Goal: Transaction & Acquisition: Purchase product/service

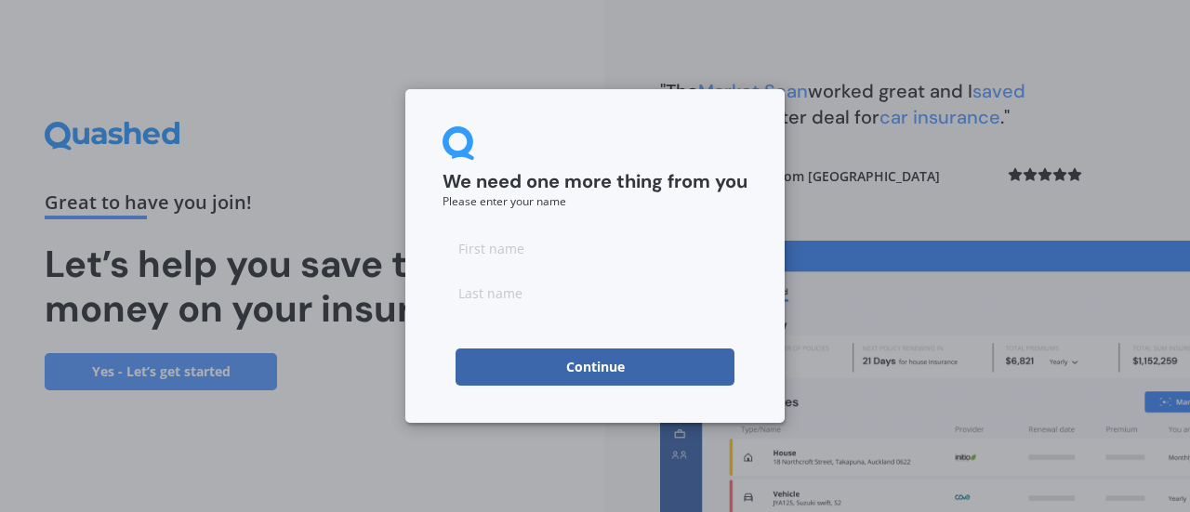
click at [556, 246] on input at bounding box center [595, 248] width 305 height 37
type input "[PERSON_NAME]"
type input "Wait"
click at [599, 370] on button "Continue" at bounding box center [595, 367] width 279 height 37
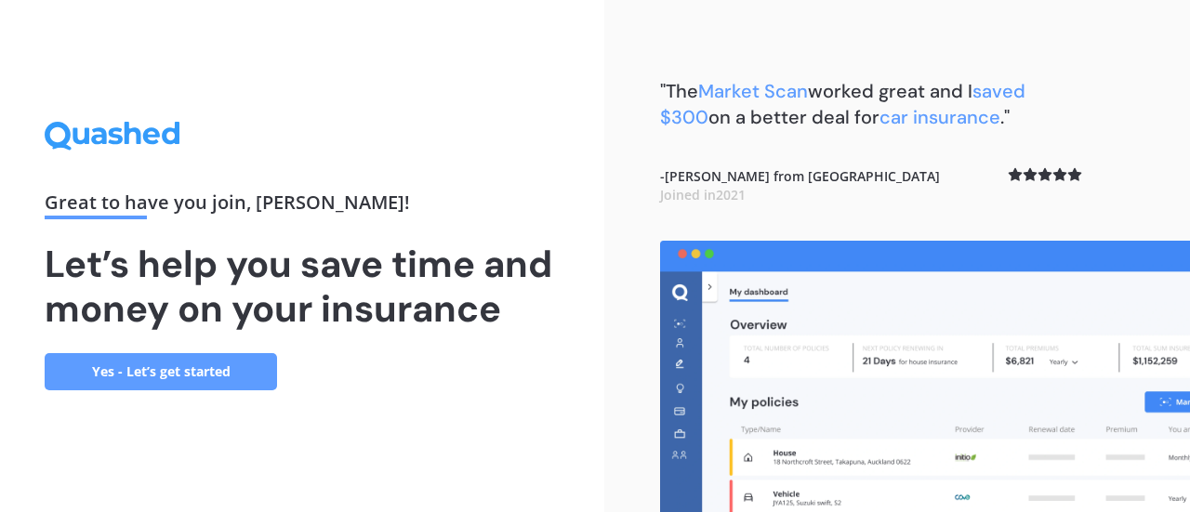
click at [198, 372] on link "Yes - Let’s get started" at bounding box center [161, 371] width 232 height 37
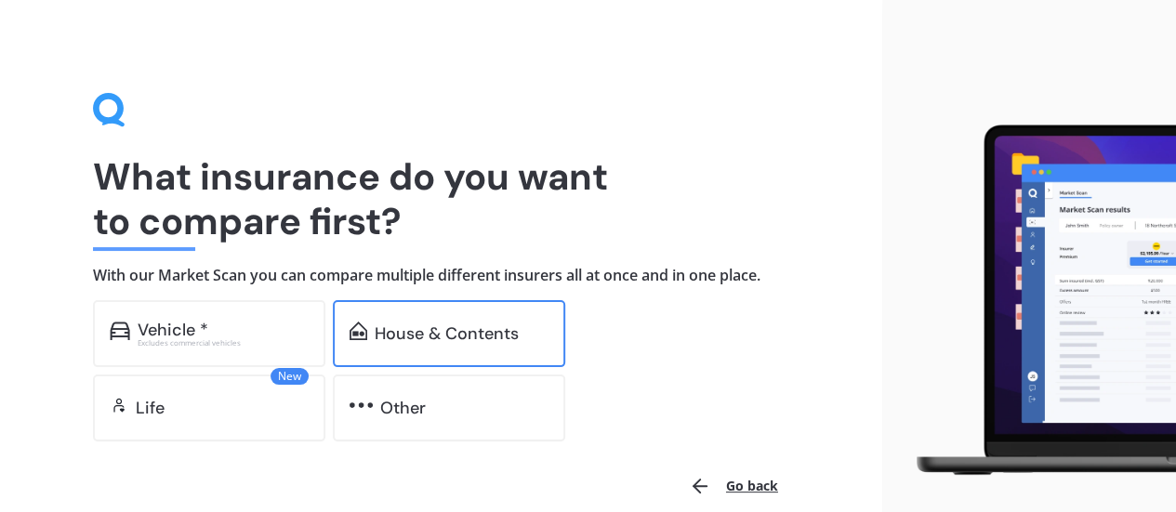
scroll to position [88, 0]
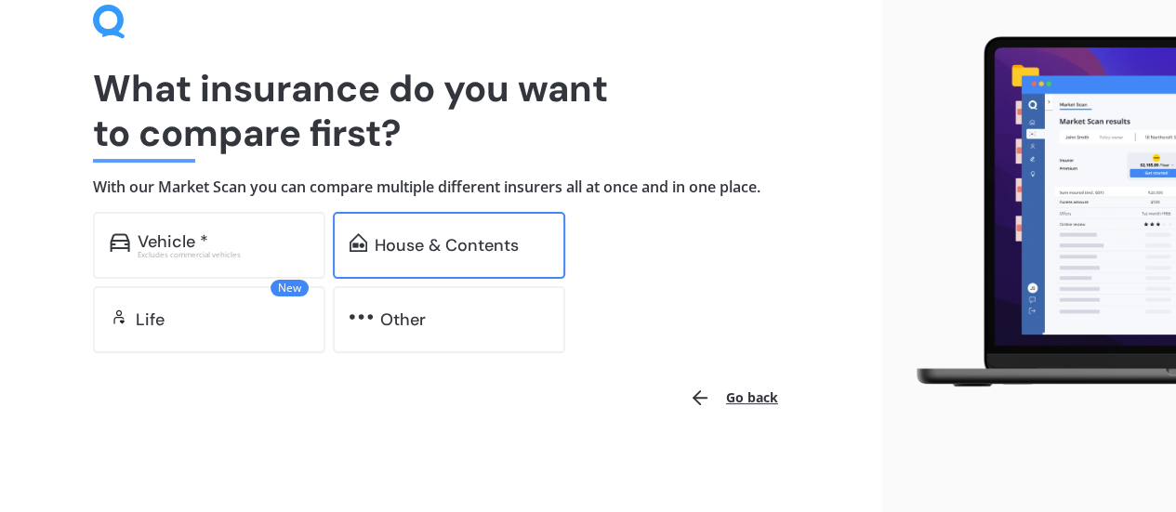
click at [454, 246] on div "House & Contents" at bounding box center [447, 245] width 144 height 19
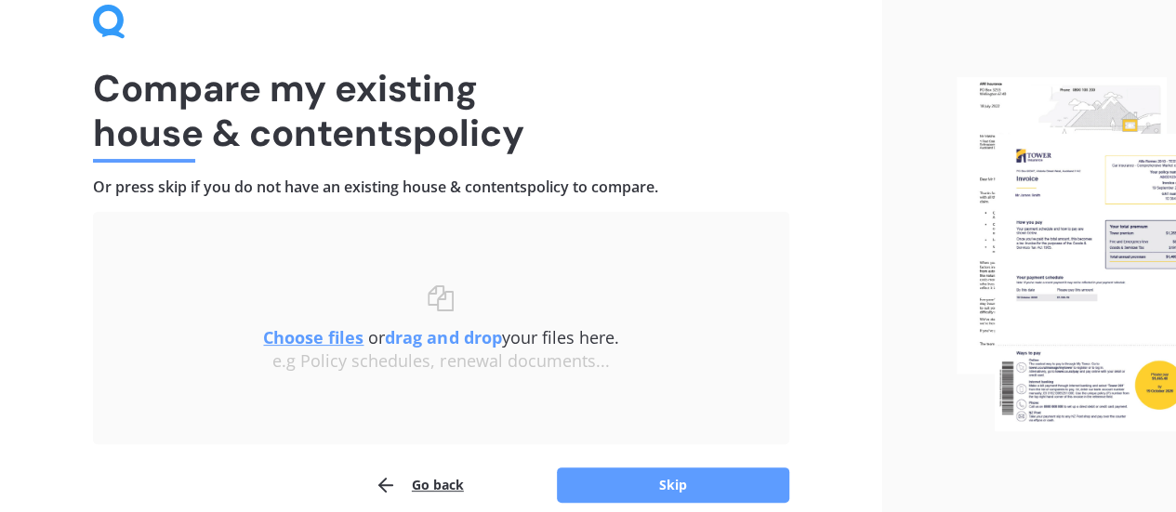
scroll to position [172, 0]
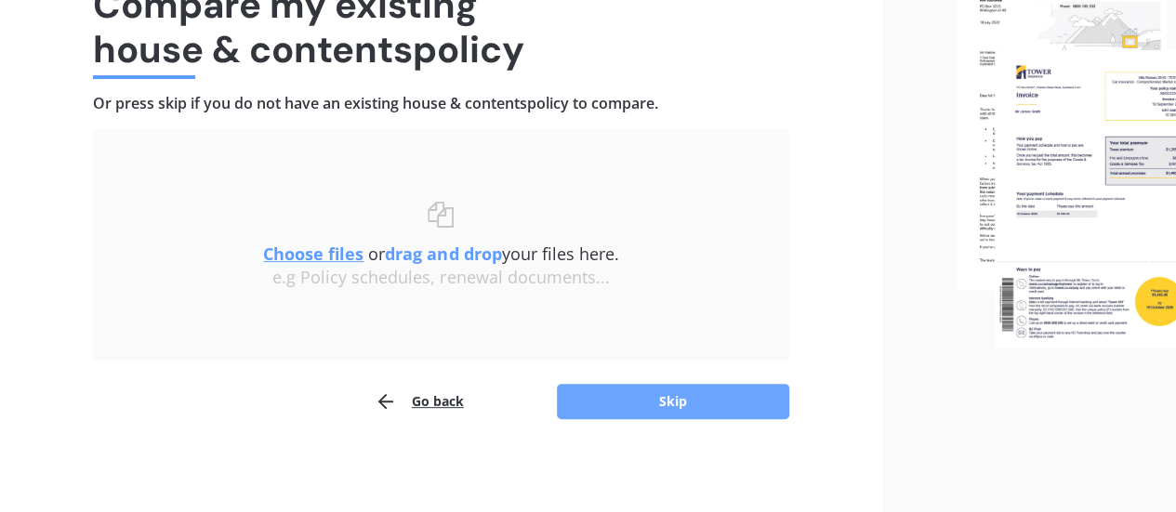
click at [666, 401] on button "Skip" at bounding box center [673, 401] width 232 height 35
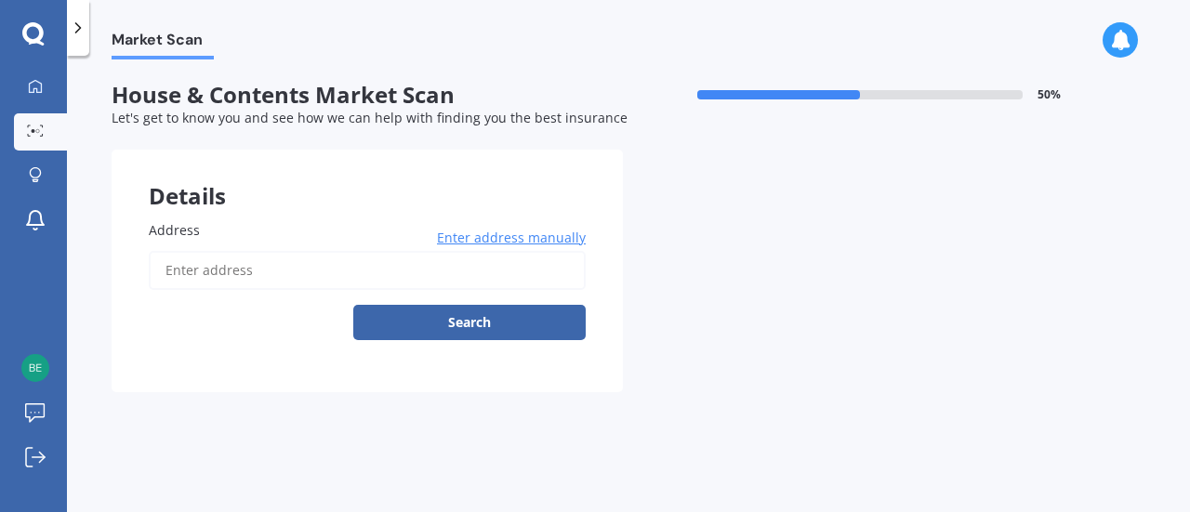
click at [260, 274] on input "Address" at bounding box center [367, 270] width 437 height 39
type input "[STREET_ADDRESS]"
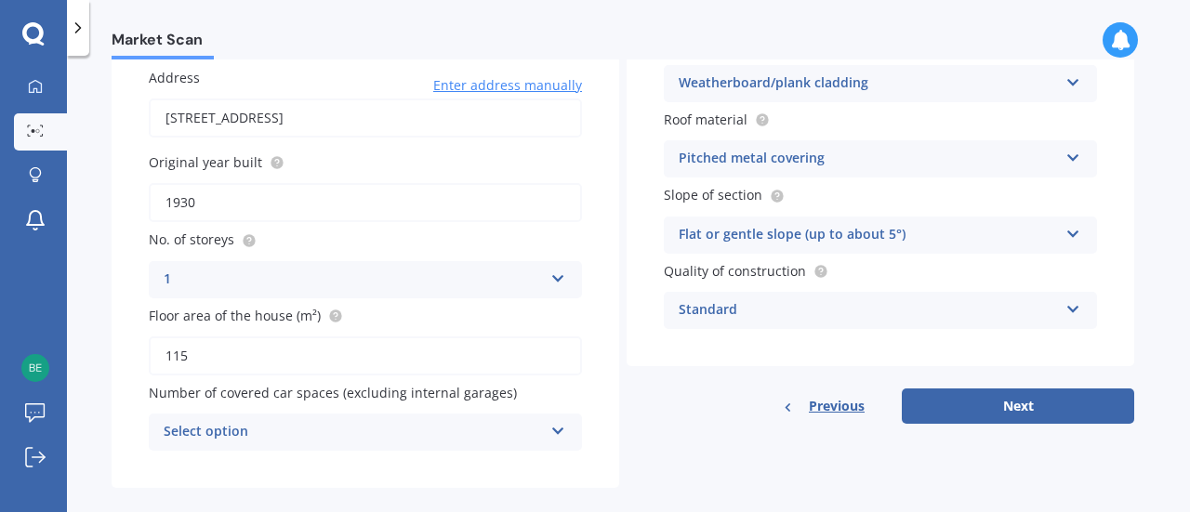
scroll to position [178, 0]
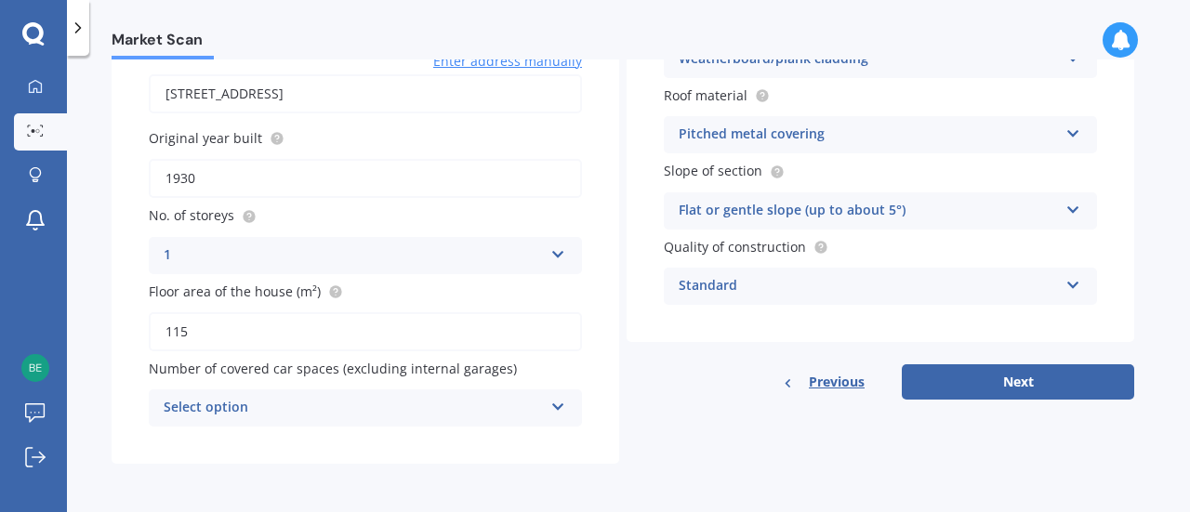
drag, startPoint x: 229, startPoint y: 172, endPoint x: 73, endPoint y: 174, distance: 156.2
click at [73, 174] on div "Market Scan House & Contents Market Scan 50 % Let's get to know you and see how…" at bounding box center [628, 288] width 1123 height 457
type input "1982"
click at [198, 250] on div "1" at bounding box center [353, 256] width 379 height 22
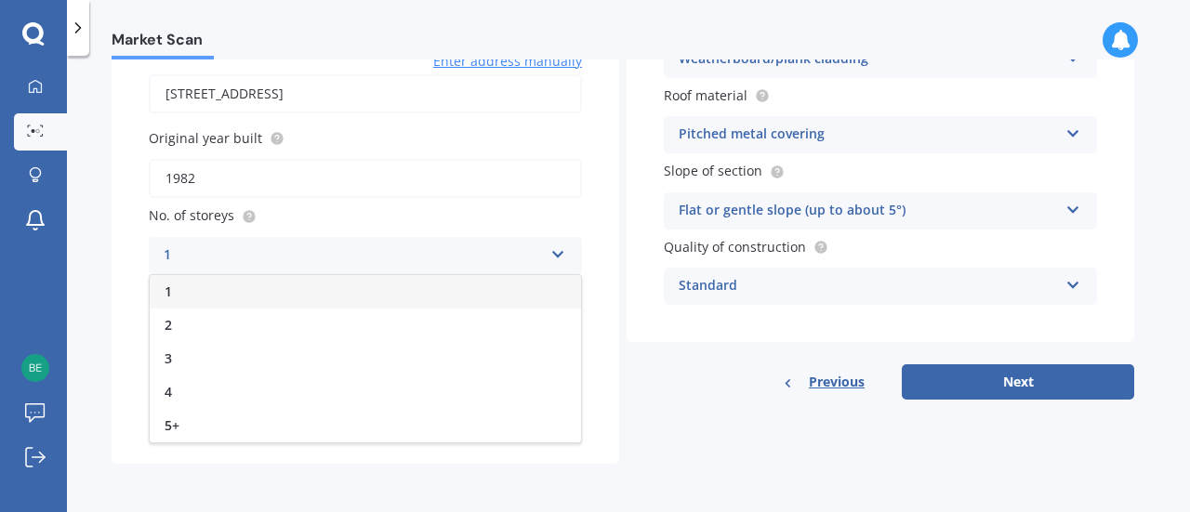
click at [199, 250] on div "1" at bounding box center [353, 256] width 379 height 22
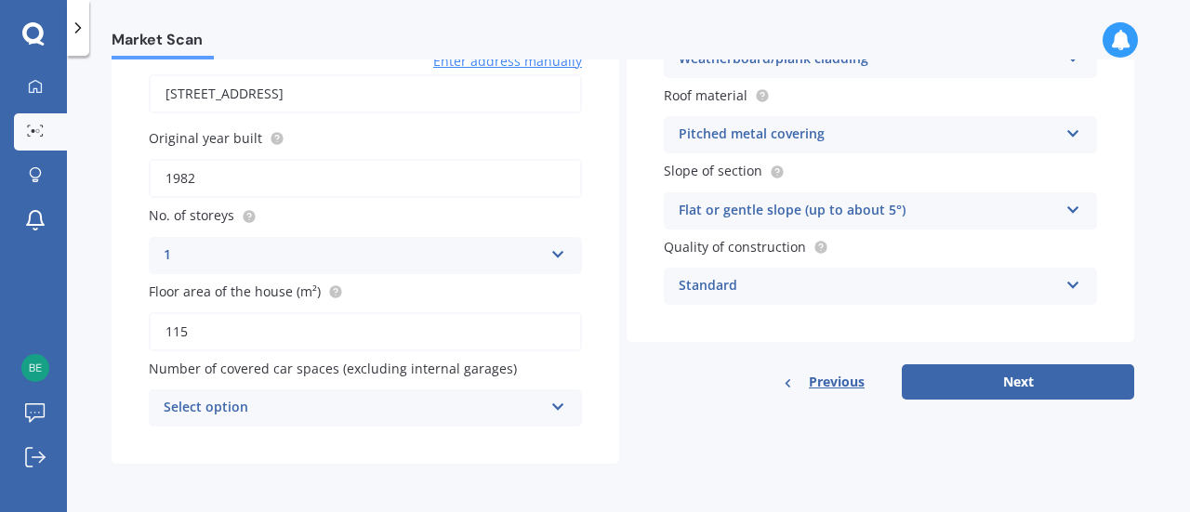
click at [215, 246] on div "1" at bounding box center [353, 256] width 379 height 22
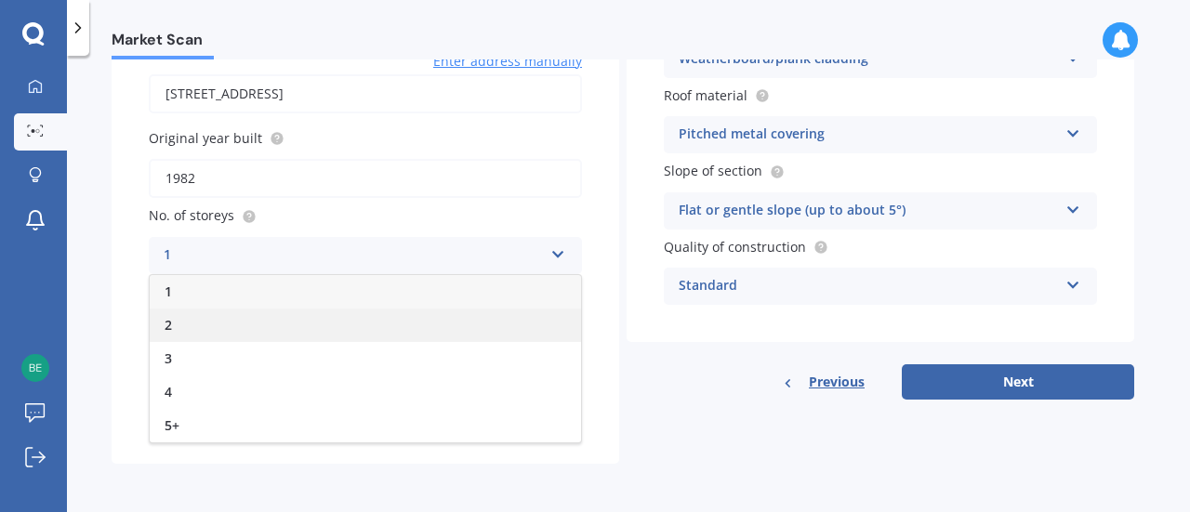
click at [210, 317] on div "2" at bounding box center [365, 325] width 431 height 33
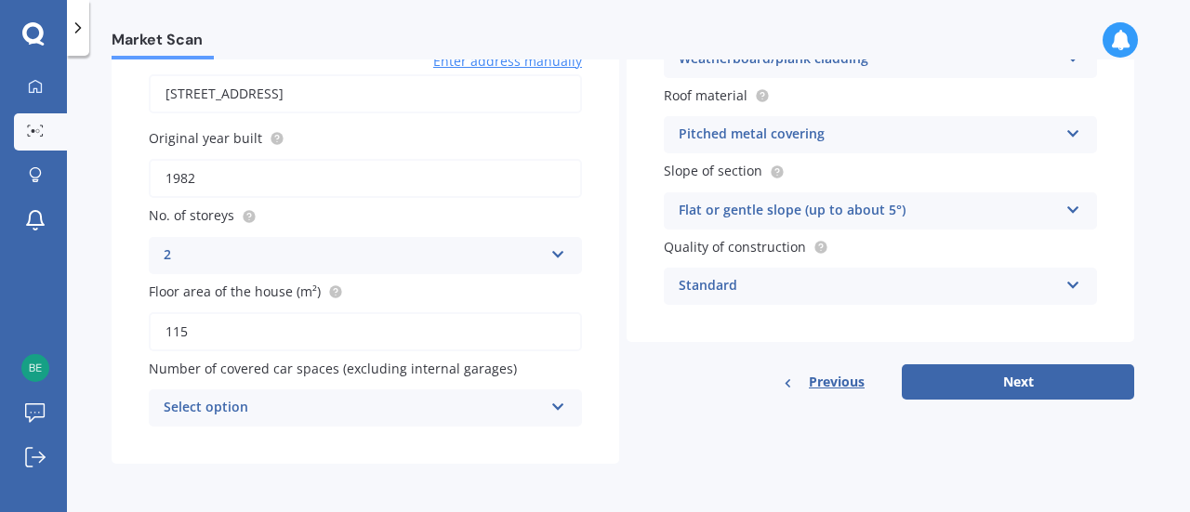
drag, startPoint x: 182, startPoint y: 330, endPoint x: 56, endPoint y: 329, distance: 126.4
click at [56, 329] on div "My Dashboard Market Scan Explore insurance Notifications [PERSON_NAME] Wait Sub…" at bounding box center [595, 256] width 1190 height 512
type input "220"
click at [111, 364] on div "Market Scan House & Contents Market Scan 50 % Let's get to know you and see how…" at bounding box center [628, 288] width 1123 height 457
click at [264, 413] on div "Select option" at bounding box center [353, 408] width 379 height 22
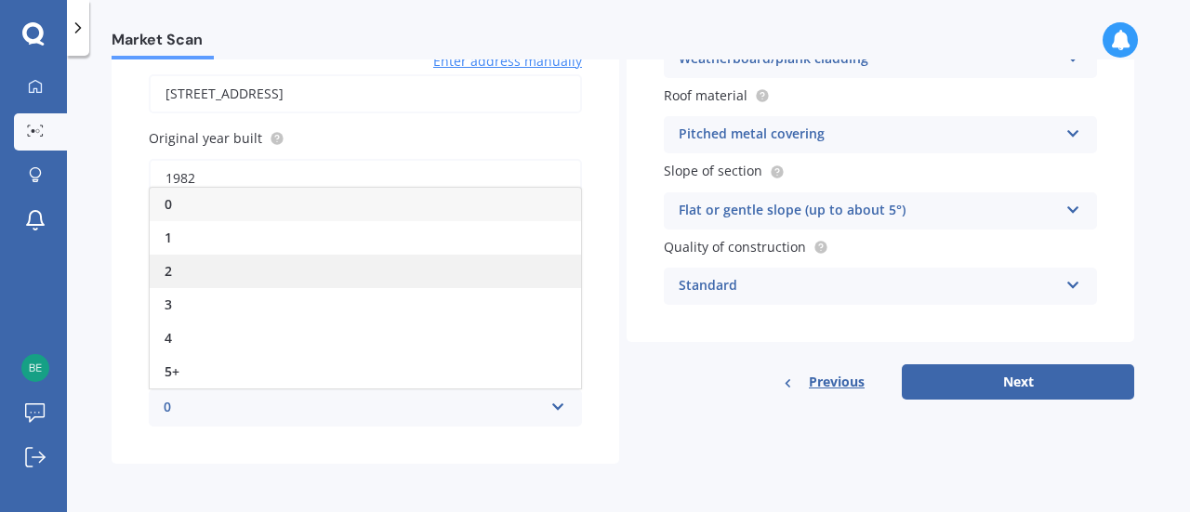
click at [222, 274] on div "2" at bounding box center [365, 271] width 431 height 33
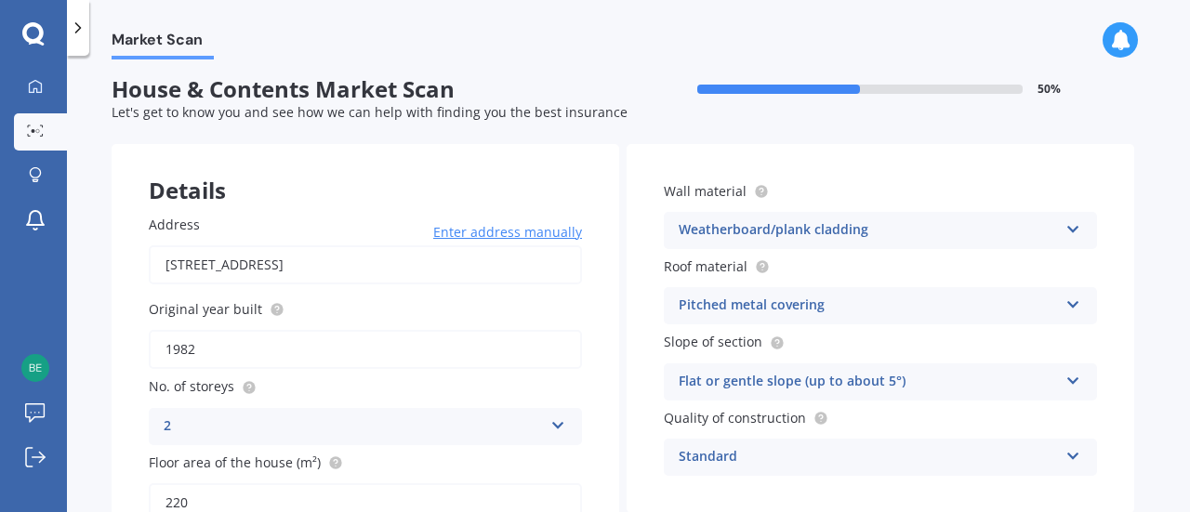
scroll to position [0, 0]
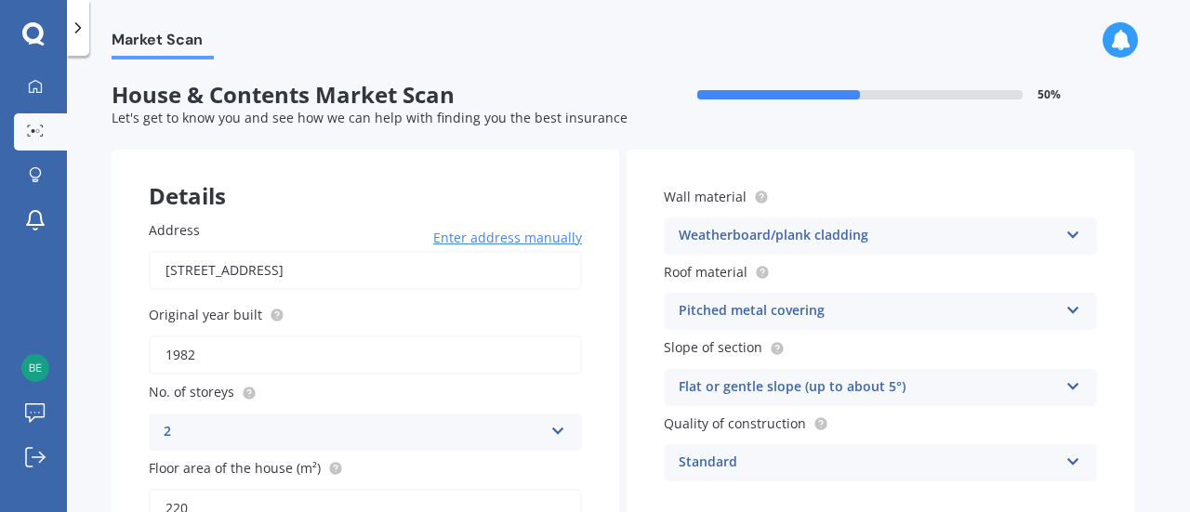
click at [841, 235] on div "Weatherboard/plank cladding" at bounding box center [868, 236] width 379 height 22
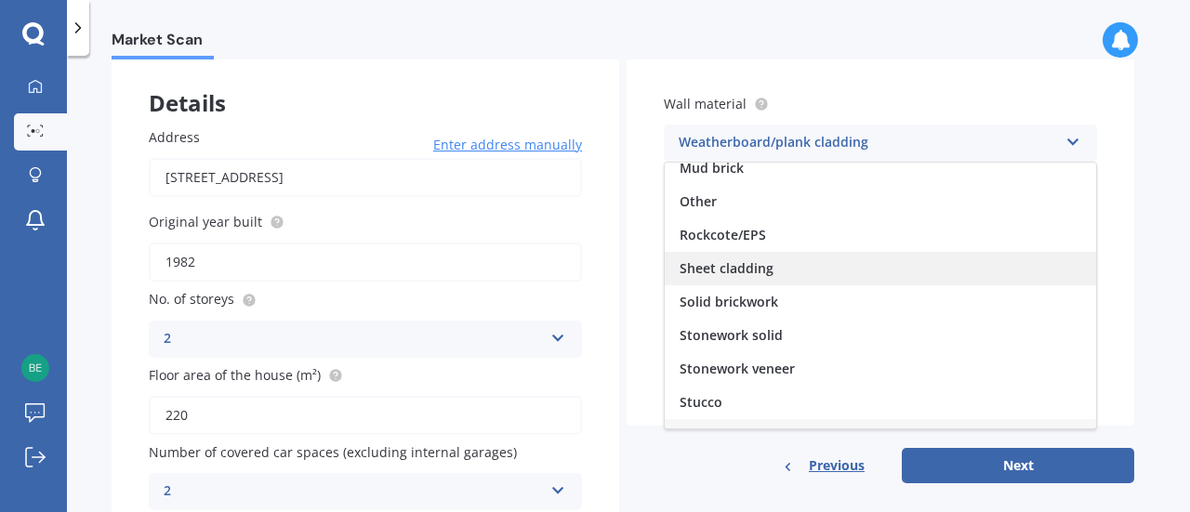
scroll to position [168, 0]
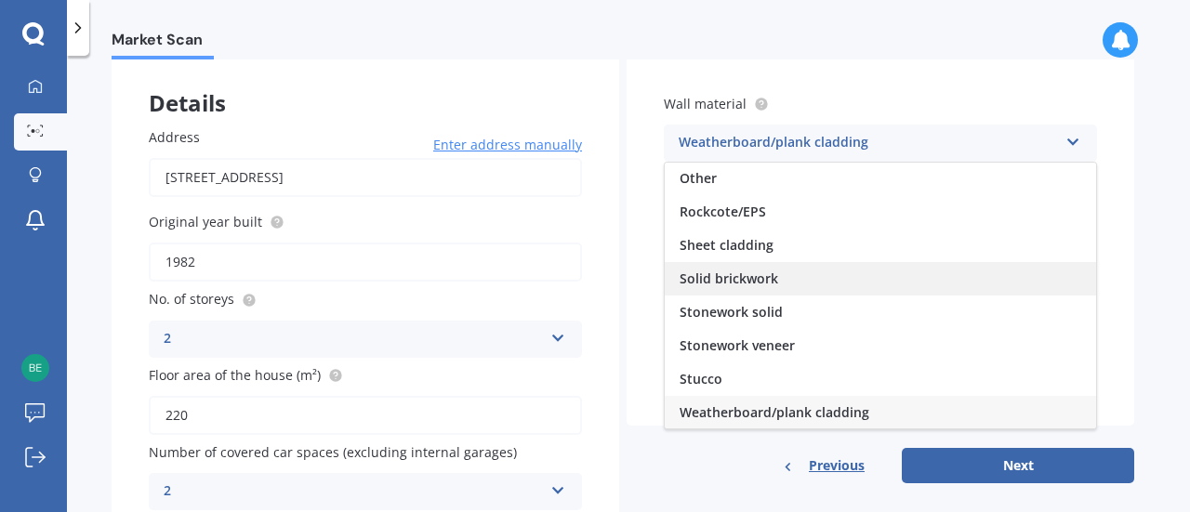
click at [772, 272] on span "Solid brickwork" at bounding box center [729, 279] width 99 height 18
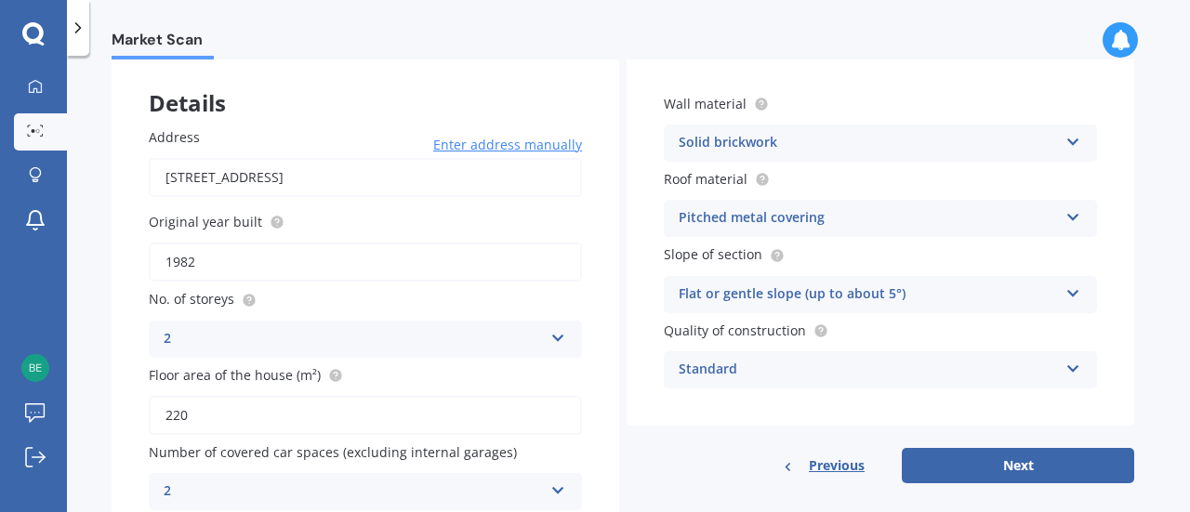
click at [854, 223] on div "Pitched metal covering" at bounding box center [868, 218] width 379 height 22
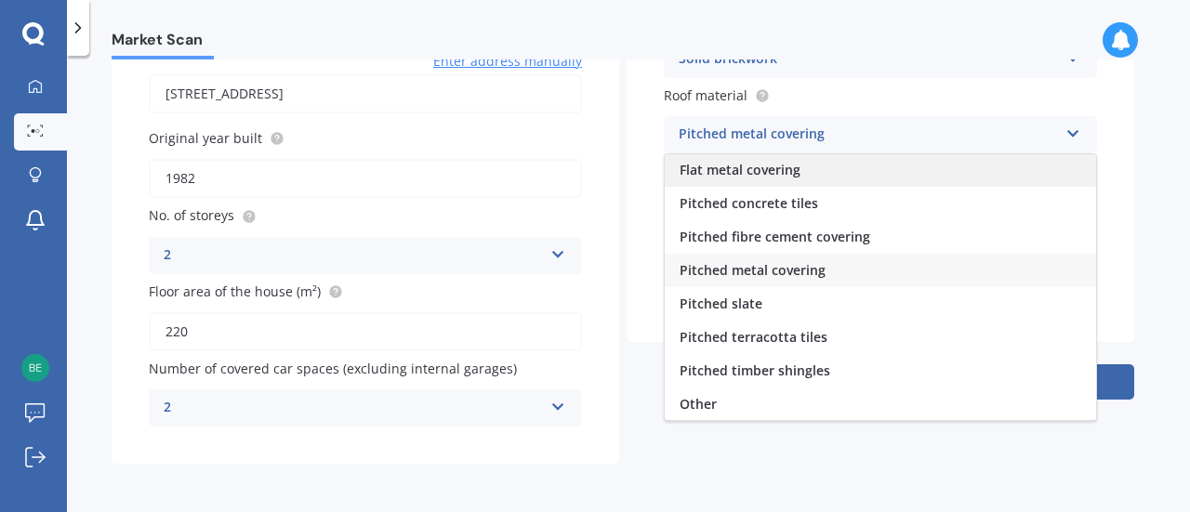
scroll to position [0, 0]
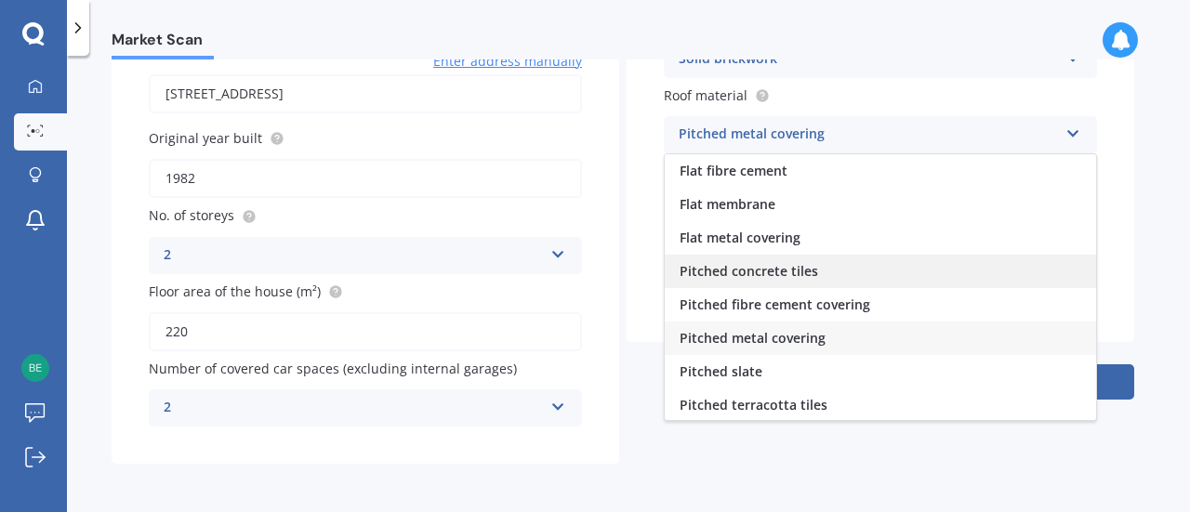
click at [808, 271] on span "Pitched concrete tiles" at bounding box center [749, 271] width 139 height 18
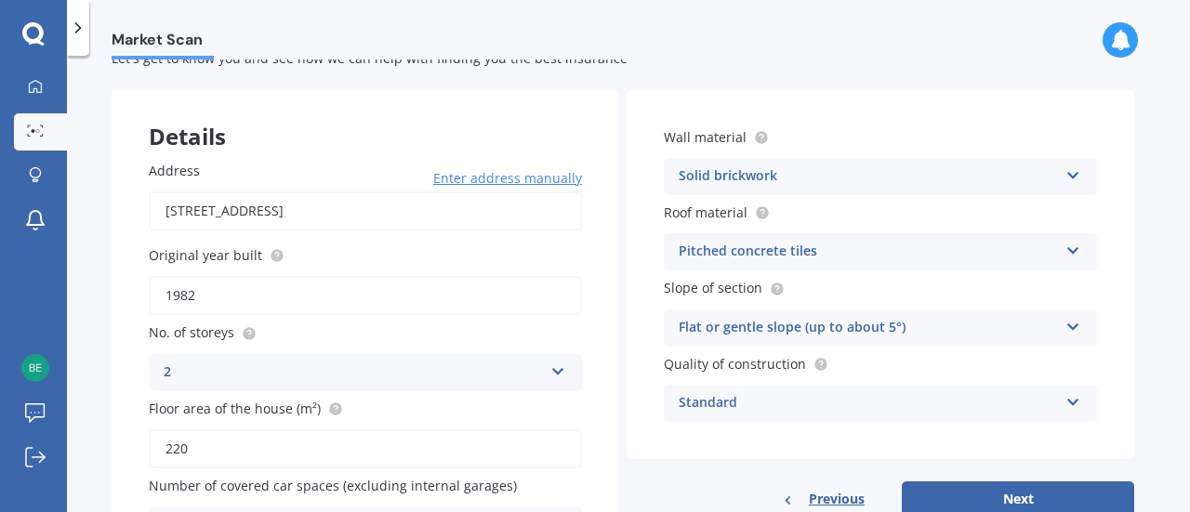
scroll to position [93, 0]
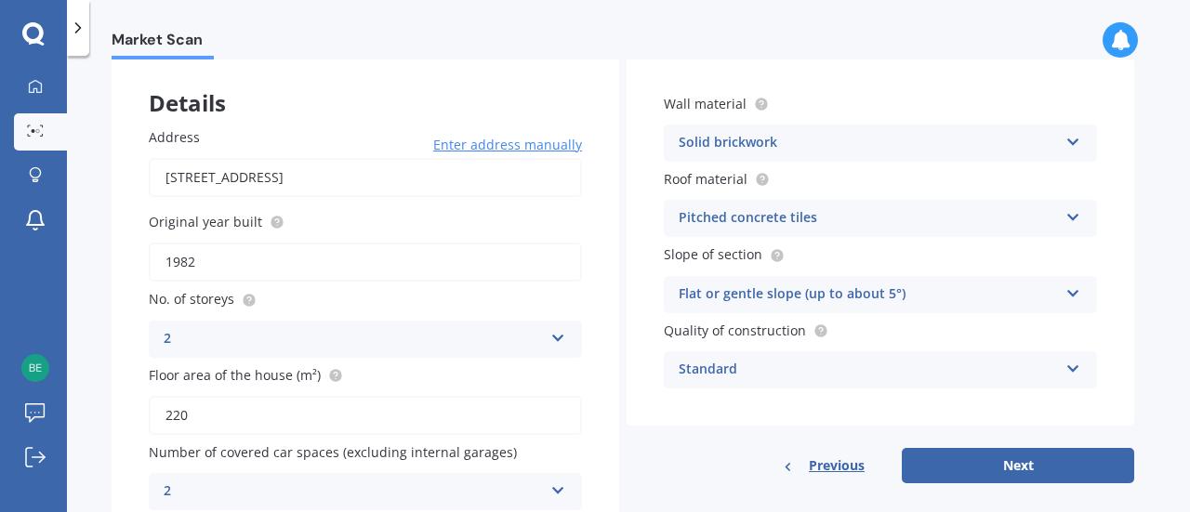
click at [739, 295] on div "Flat or gentle slope (up to about 5°)" at bounding box center [868, 295] width 379 height 22
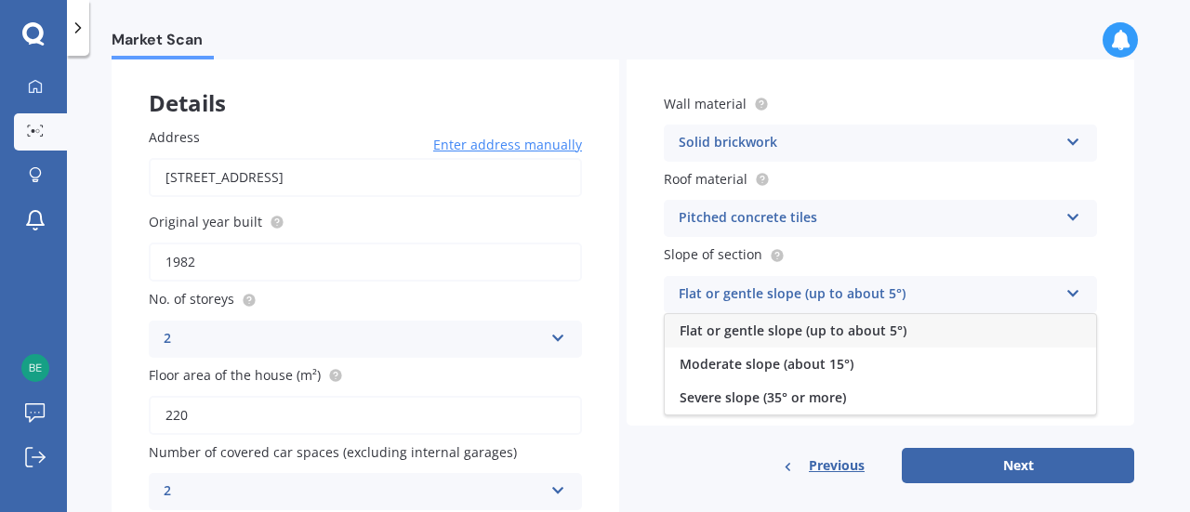
click at [755, 330] on span "Flat or gentle slope (up to about 5°)" at bounding box center [793, 331] width 227 height 18
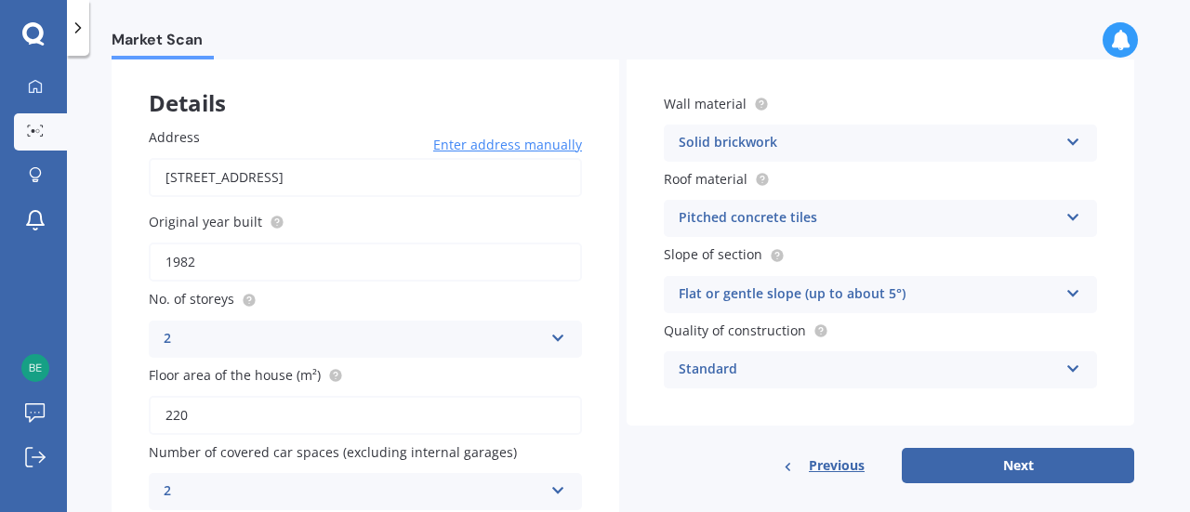
scroll to position [178, 0]
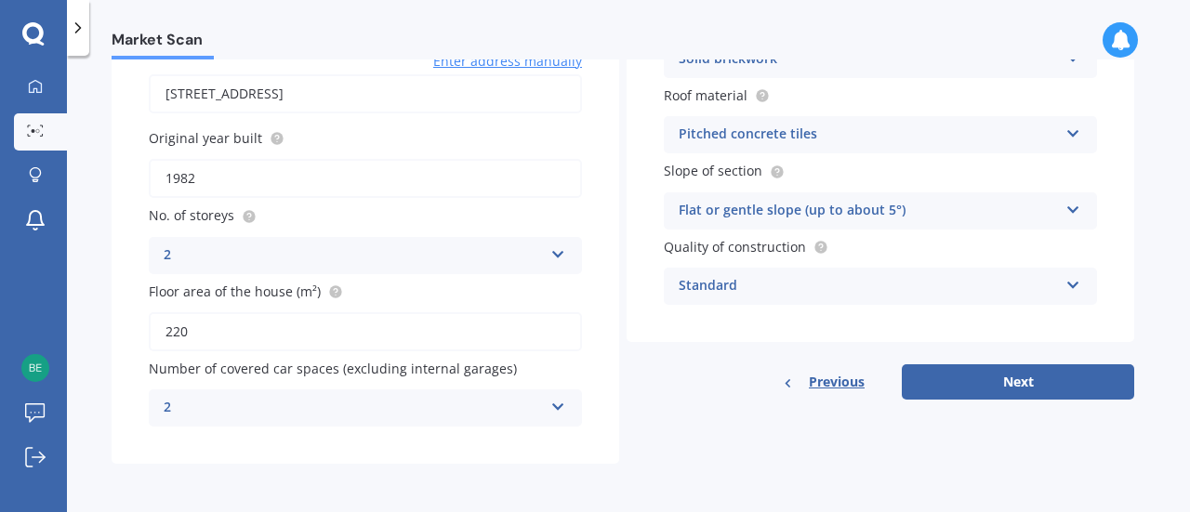
click at [738, 284] on div "Standard" at bounding box center [868, 286] width 379 height 22
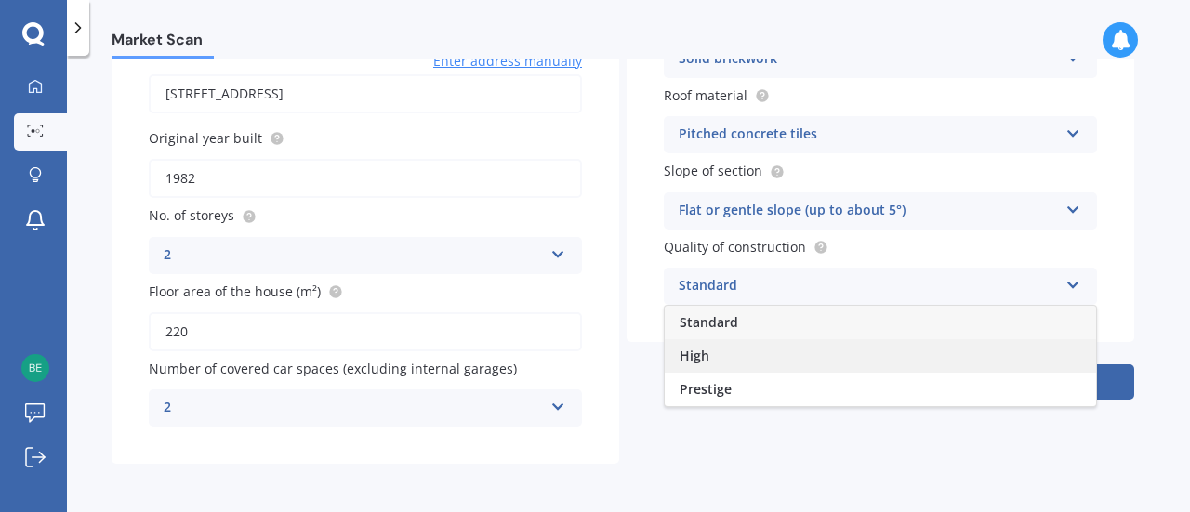
click at [736, 354] on div "High" at bounding box center [880, 355] width 431 height 33
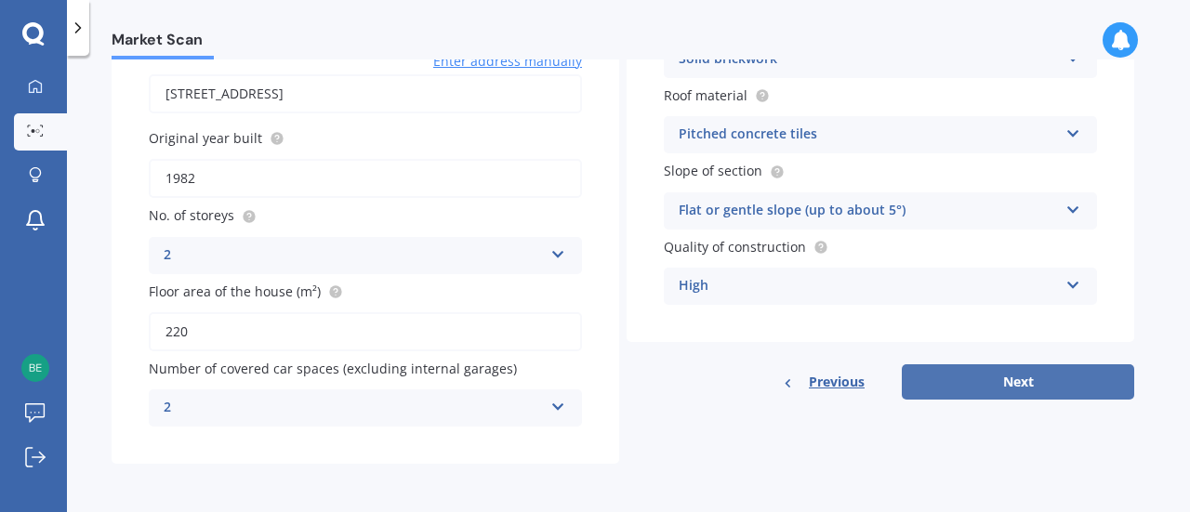
click at [1028, 380] on button "Next" at bounding box center [1018, 381] width 232 height 35
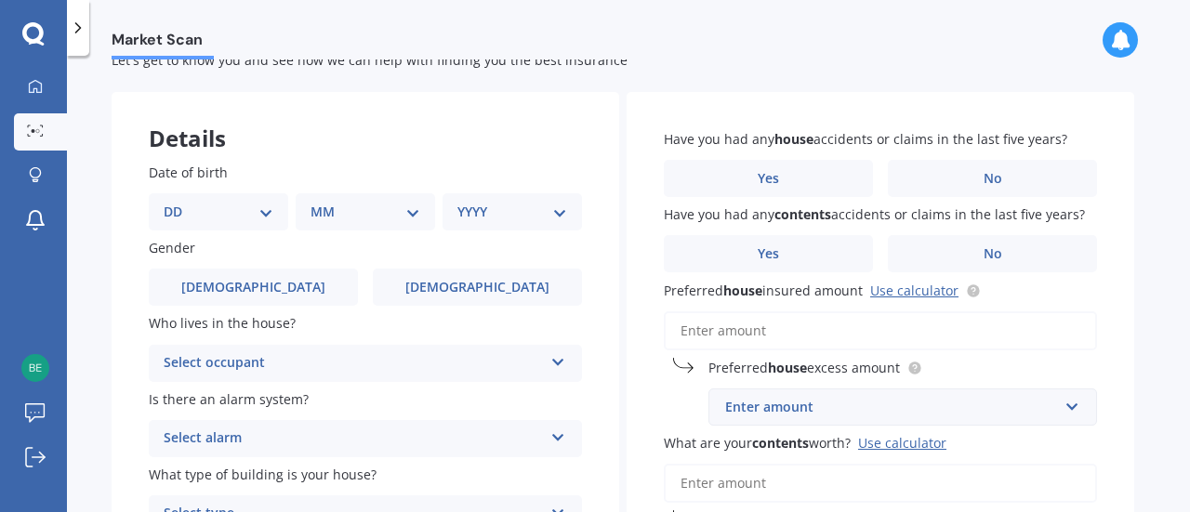
scroll to position [93, 0]
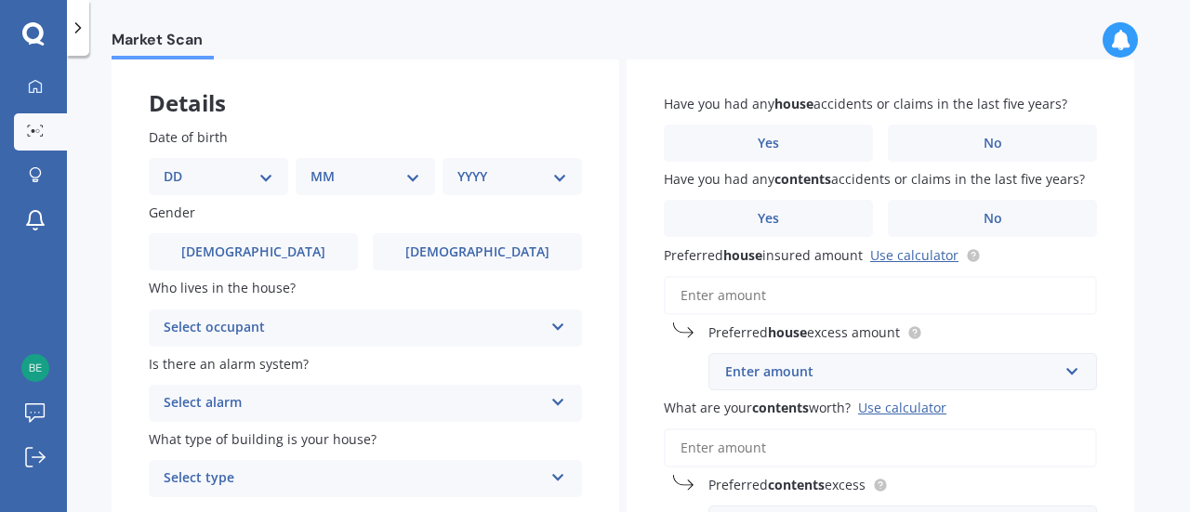
click at [226, 177] on select "DD 01 02 03 04 05 06 07 08 09 10 11 12 13 14 15 16 17 18 19 20 21 22 23 24 25 2…" at bounding box center [219, 176] width 110 height 20
select select "18"
click at [179, 166] on select "DD 01 02 03 04 05 06 07 08 09 10 11 12 13 14 15 16 17 18 19 20 21 22 23 24 25 2…" at bounding box center [219, 176] width 110 height 20
click at [344, 174] on select "MM 01 02 03 04 05 06 07 08 09 10 11 12" at bounding box center [369, 176] width 102 height 20
select select "04"
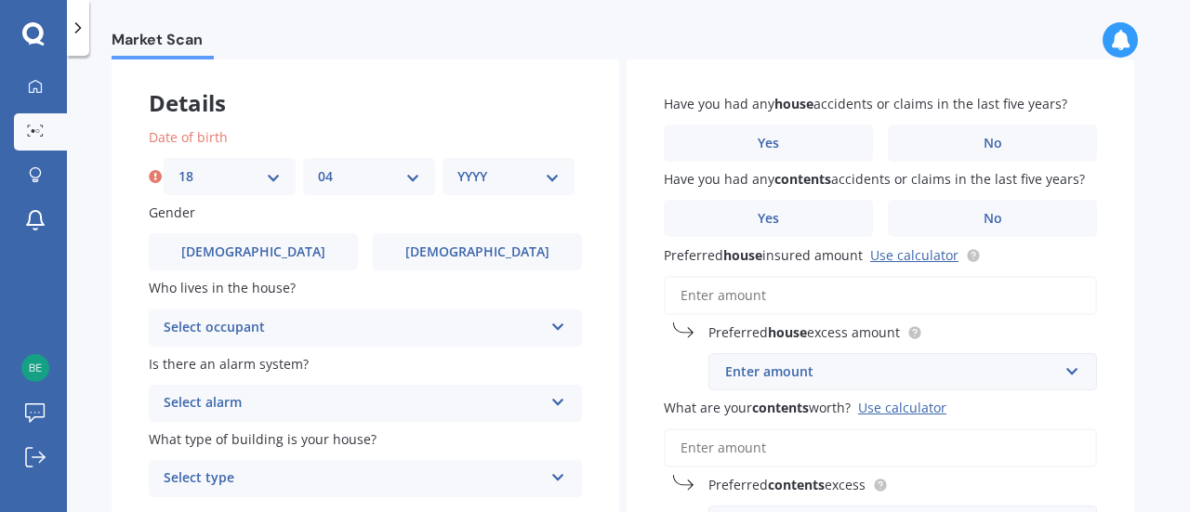
click at [318, 166] on select "MM 01 02 03 04 05 06 07 08 09 10 11 12" at bounding box center [369, 176] width 102 height 20
click at [473, 175] on select "YYYY 2009 2008 2007 2006 2005 2004 2003 2002 2001 2000 1999 1998 1997 1996 1995…" at bounding box center [508, 176] width 102 height 20
select select "1981"
click at [457, 166] on select "YYYY 2009 2008 2007 2006 2005 2004 2003 2002 2001 2000 1999 1998 1997 1996 1995…" at bounding box center [508, 176] width 102 height 20
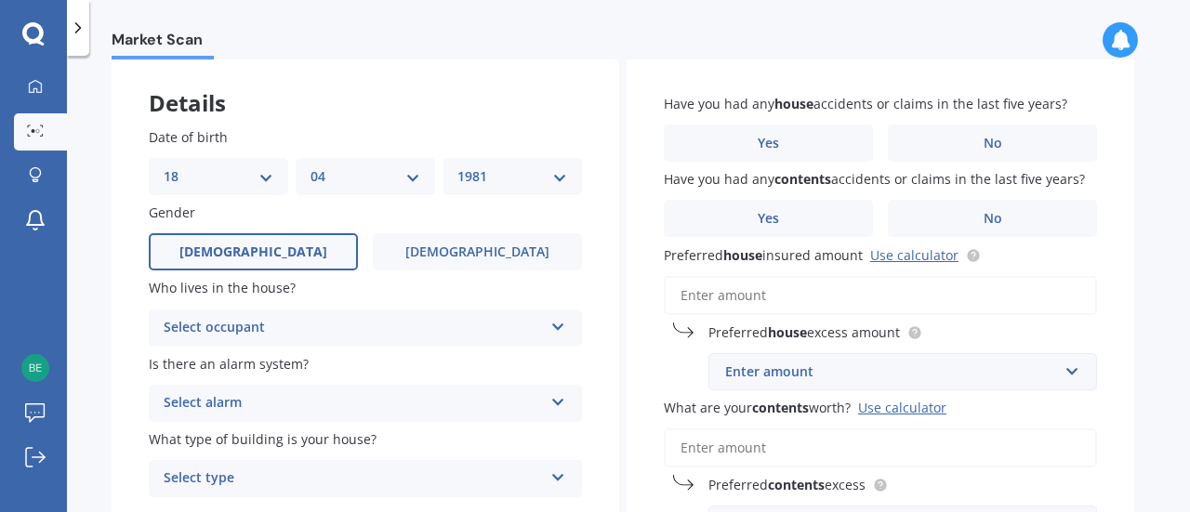
click at [289, 255] on label "[DEMOGRAPHIC_DATA]" at bounding box center [253, 251] width 209 height 37
click at [0, 0] on input "[DEMOGRAPHIC_DATA]" at bounding box center [0, 0] width 0 height 0
click at [285, 317] on div "Select occupant" at bounding box center [353, 328] width 379 height 22
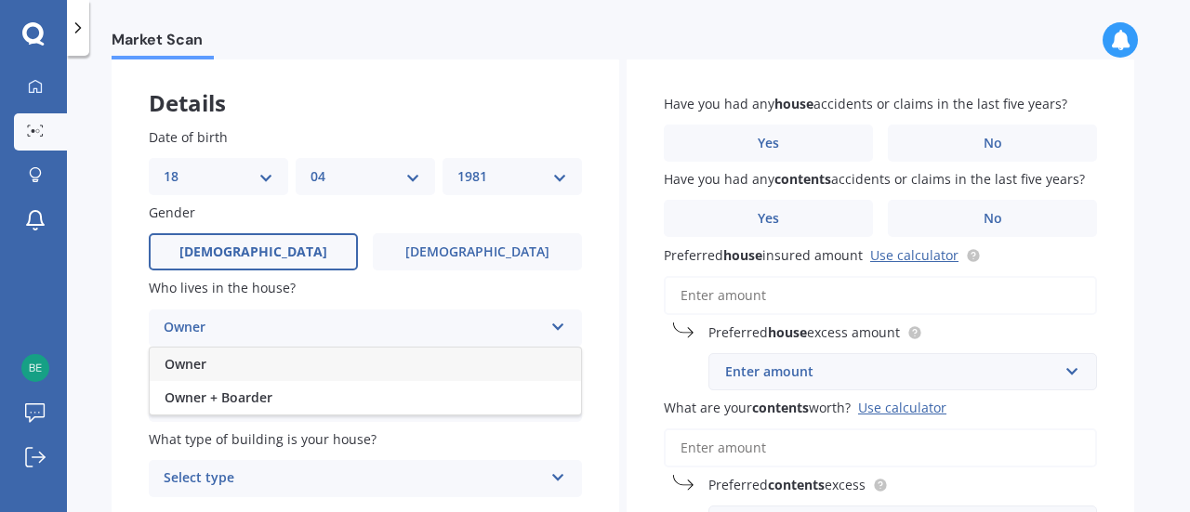
click at [279, 364] on div "Owner" at bounding box center [365, 364] width 431 height 33
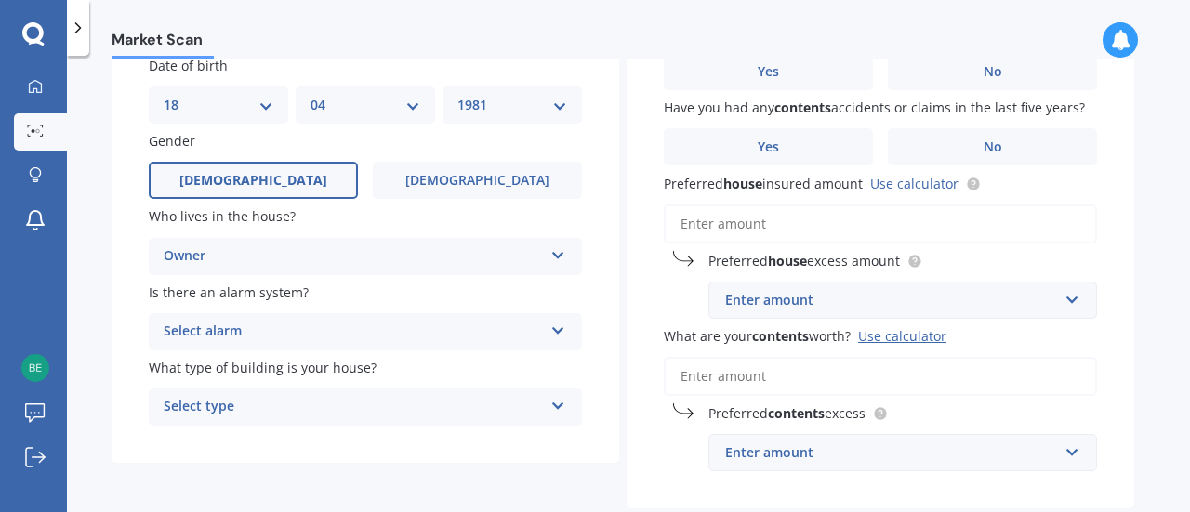
scroll to position [186, 0]
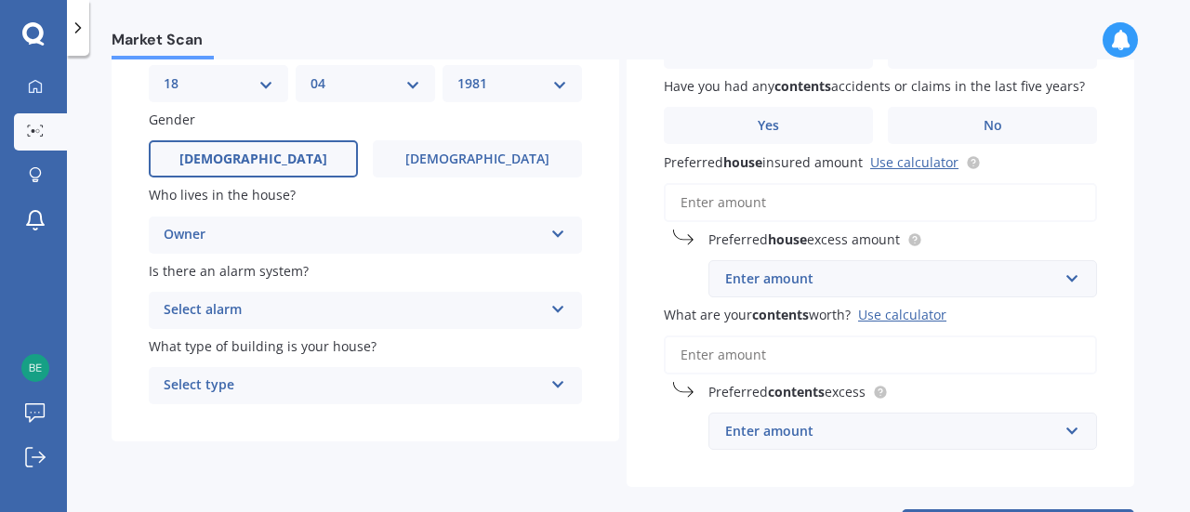
click at [283, 306] on div "Select alarm" at bounding box center [353, 310] width 379 height 22
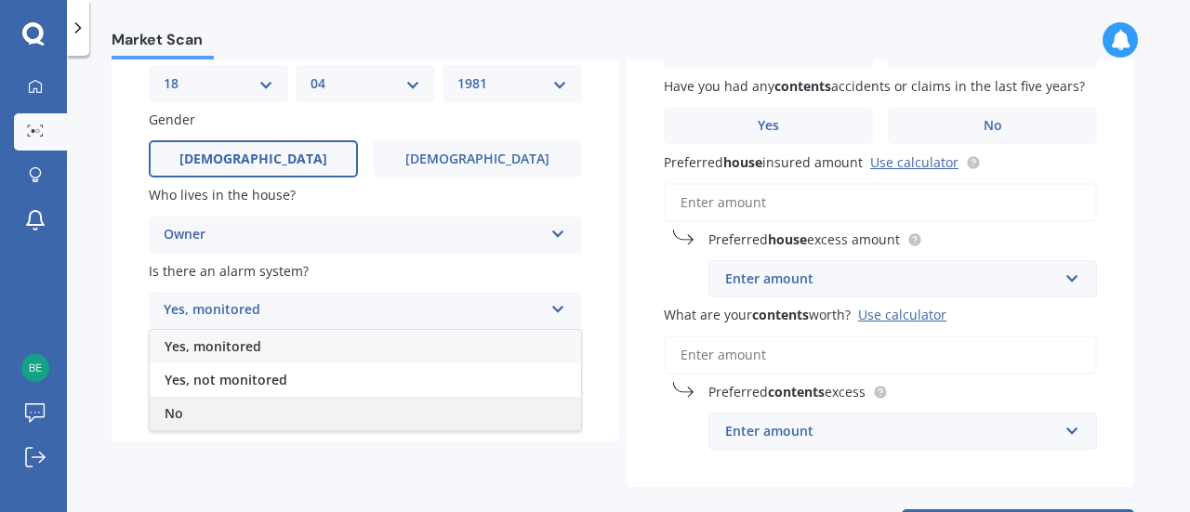
click at [216, 412] on div "No" at bounding box center [365, 413] width 431 height 33
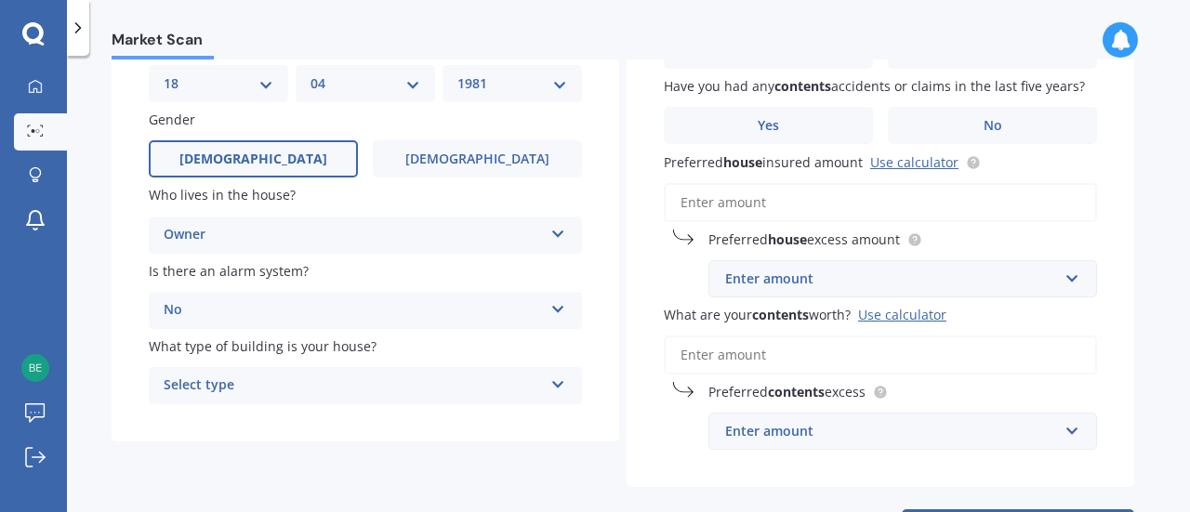
click at [264, 383] on div "Select type" at bounding box center [353, 386] width 379 height 22
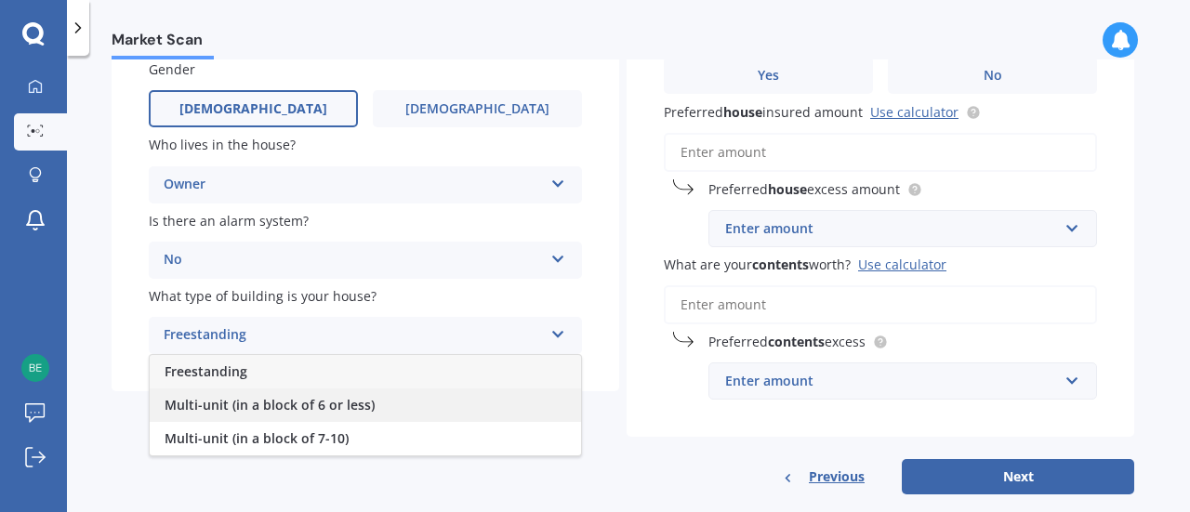
scroll to position [268, 0]
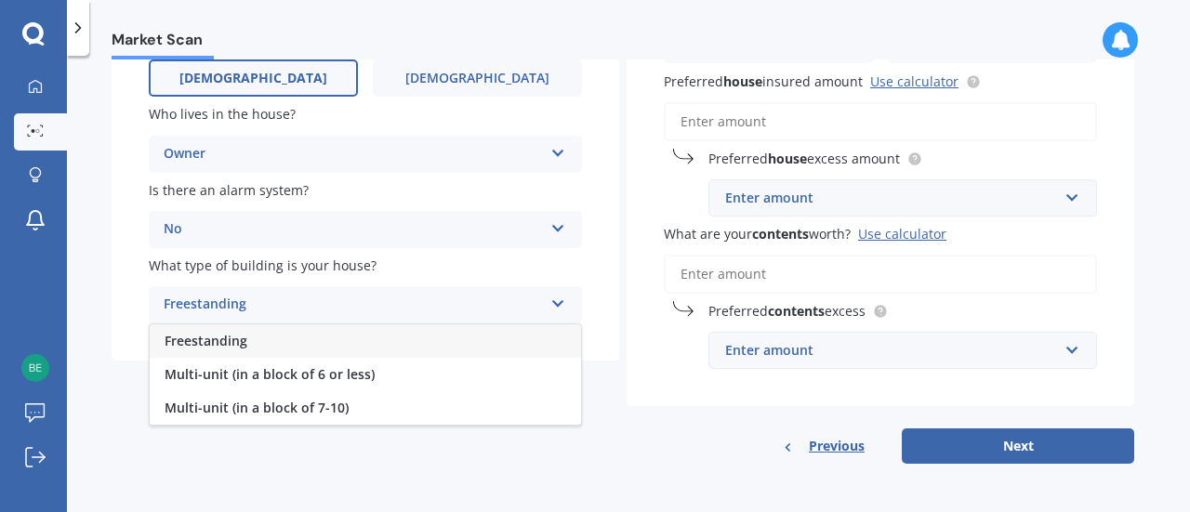
click at [245, 337] on span "Freestanding" at bounding box center [206, 341] width 83 height 18
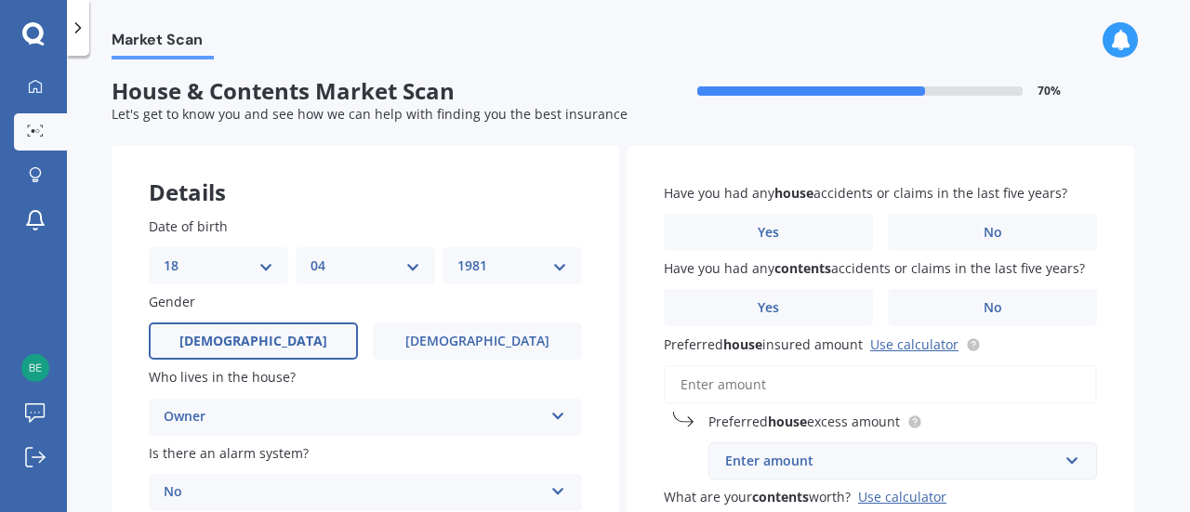
scroll to position [0, 0]
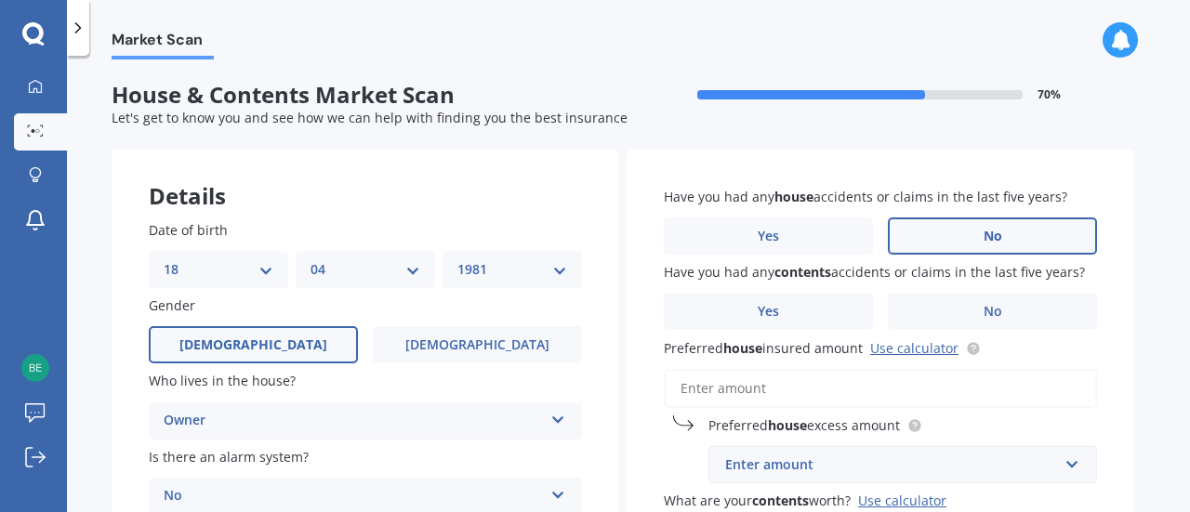
click at [956, 239] on label "No" at bounding box center [992, 236] width 209 height 37
click at [0, 0] on input "No" at bounding box center [0, 0] width 0 height 0
click at [819, 304] on label "Yes" at bounding box center [768, 311] width 209 height 37
click at [0, 0] on input "Yes" at bounding box center [0, 0] width 0 height 0
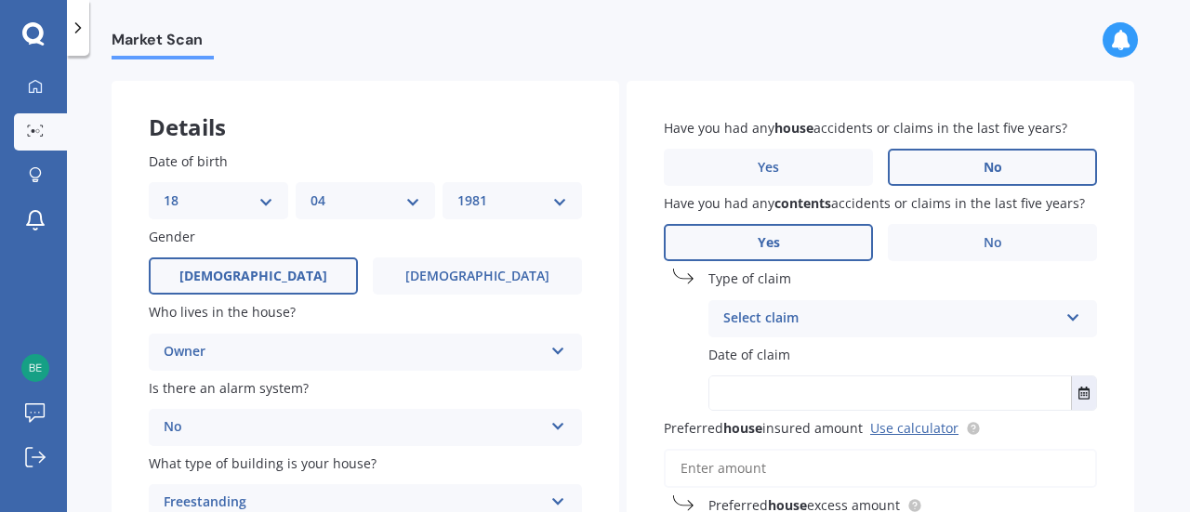
scroll to position [93, 0]
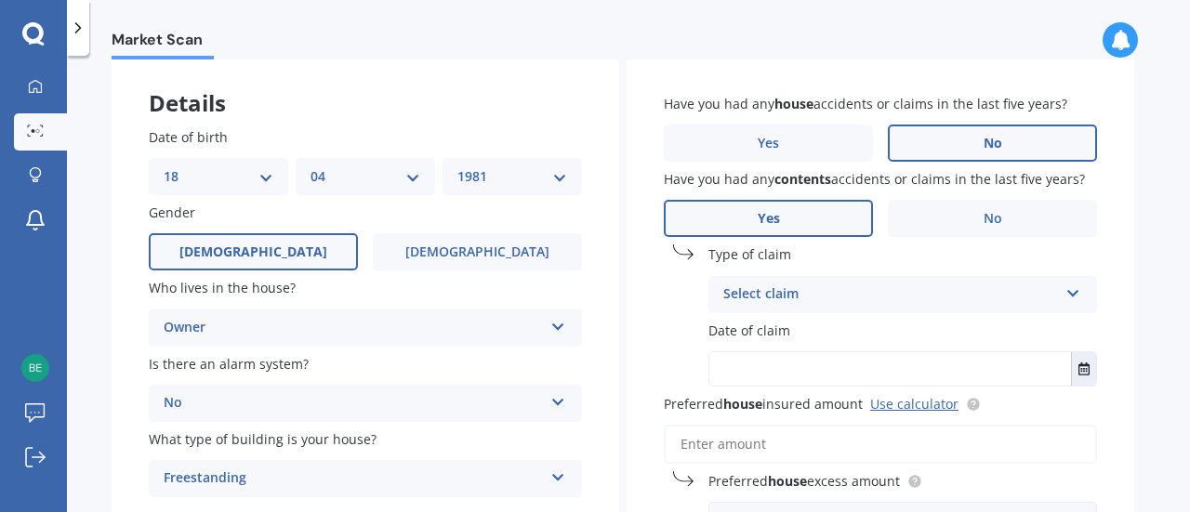
click at [805, 284] on div "Select claim" at bounding box center [890, 295] width 335 height 22
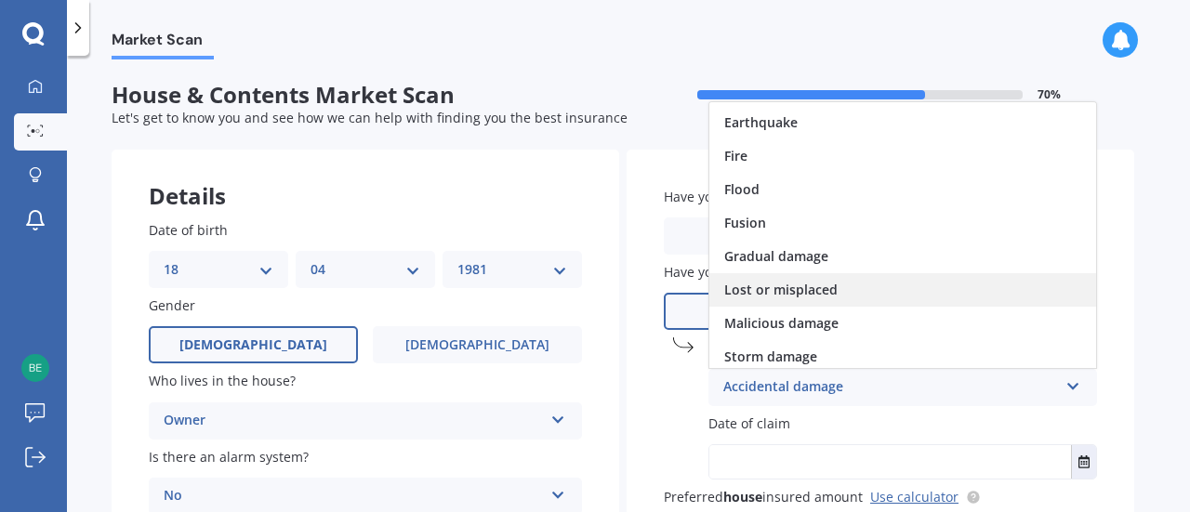
scroll to position [42, 0]
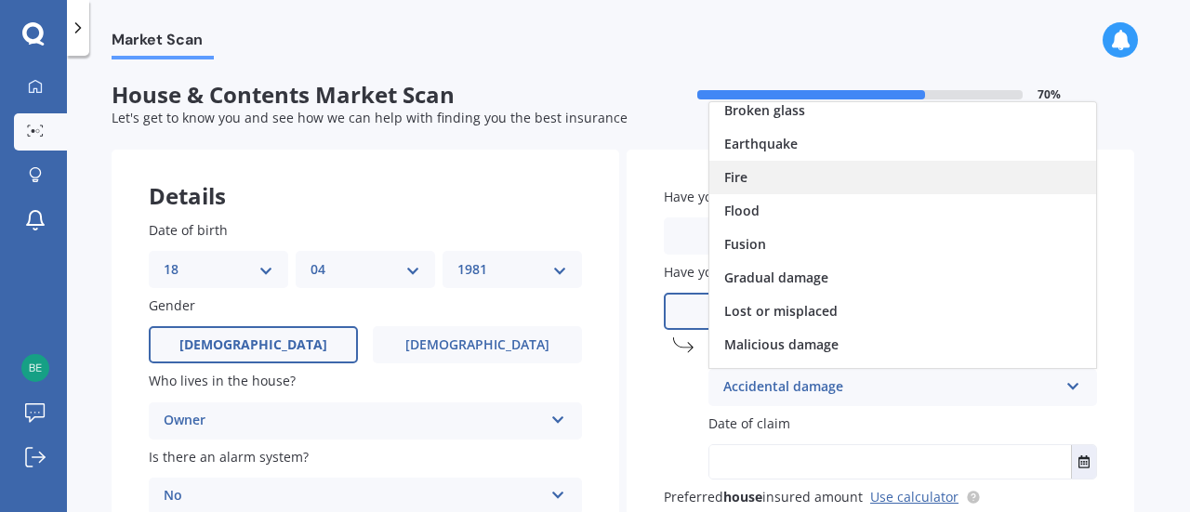
click at [807, 185] on div "Fire" at bounding box center [902, 177] width 387 height 33
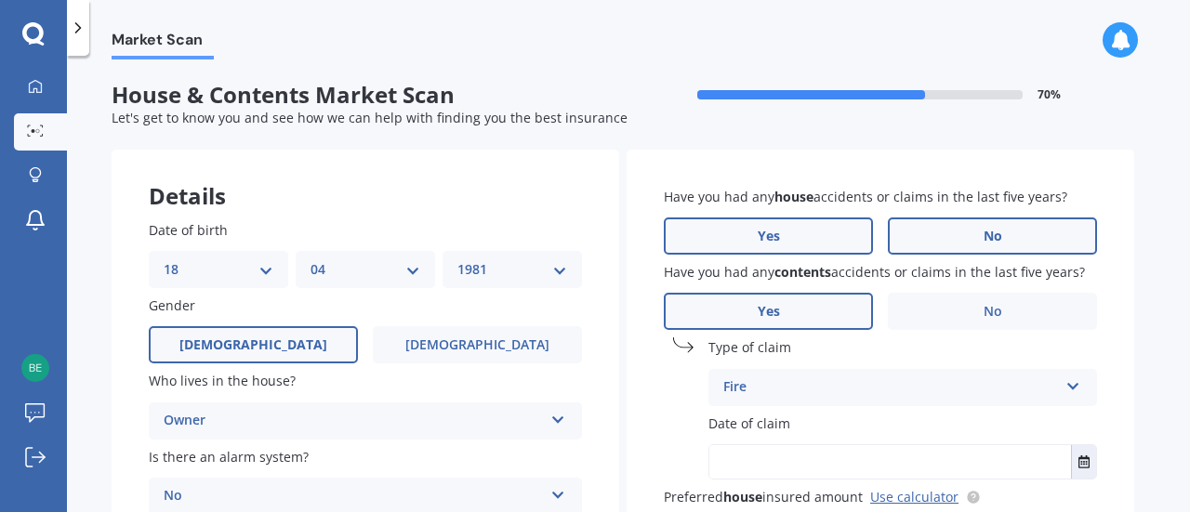
scroll to position [93, 0]
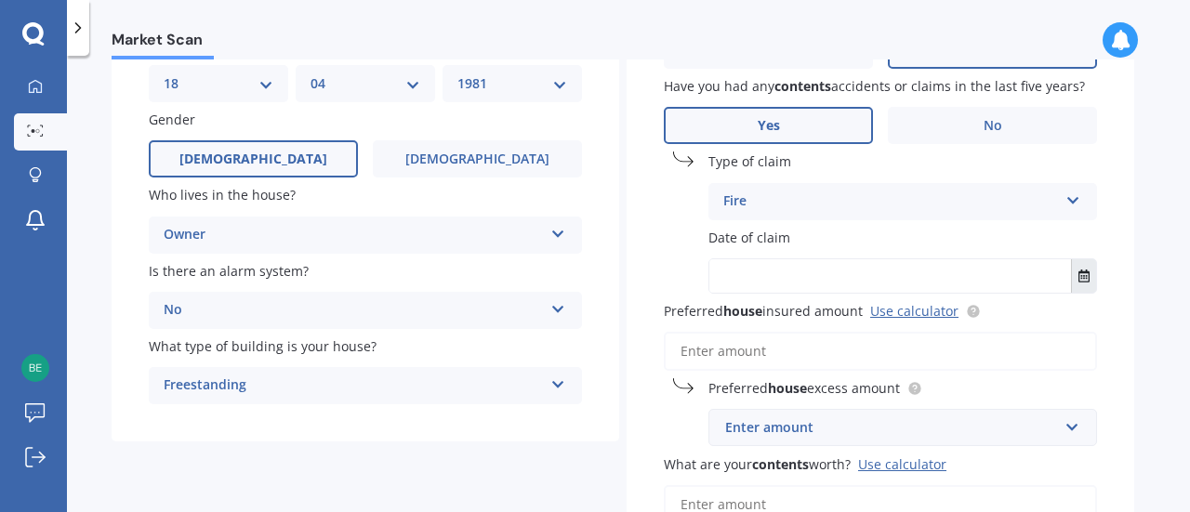
click at [1082, 278] on icon "Select date" at bounding box center [1084, 276] width 11 height 13
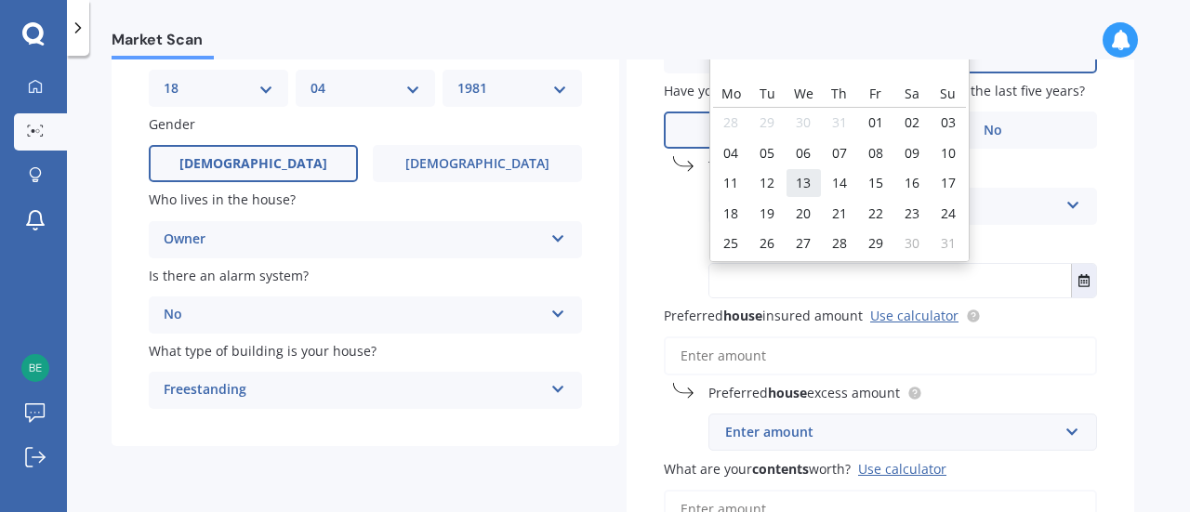
scroll to position [0, 0]
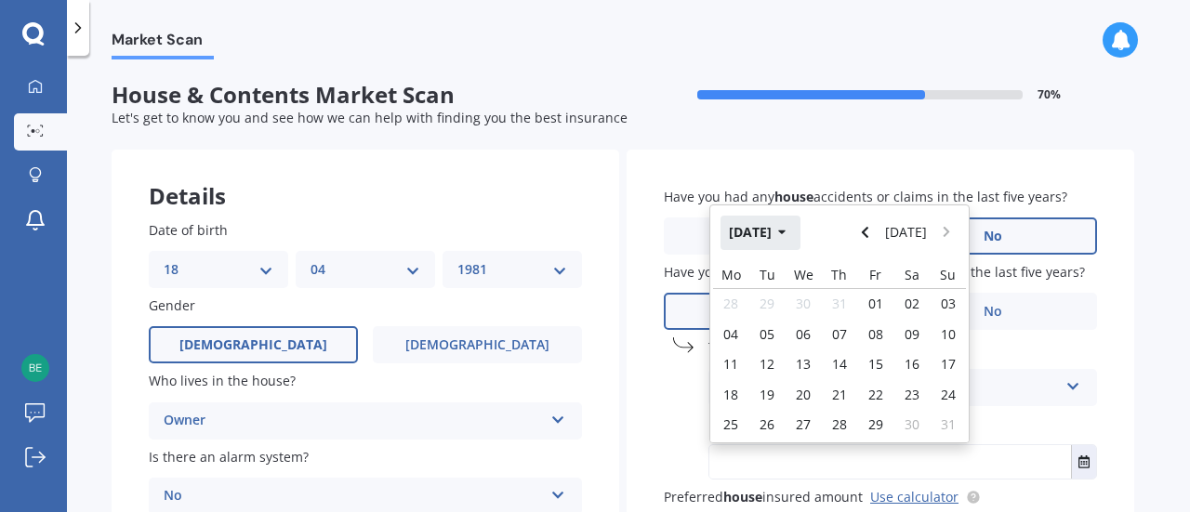
click at [783, 237] on button "[DATE]" at bounding box center [761, 232] width 80 height 33
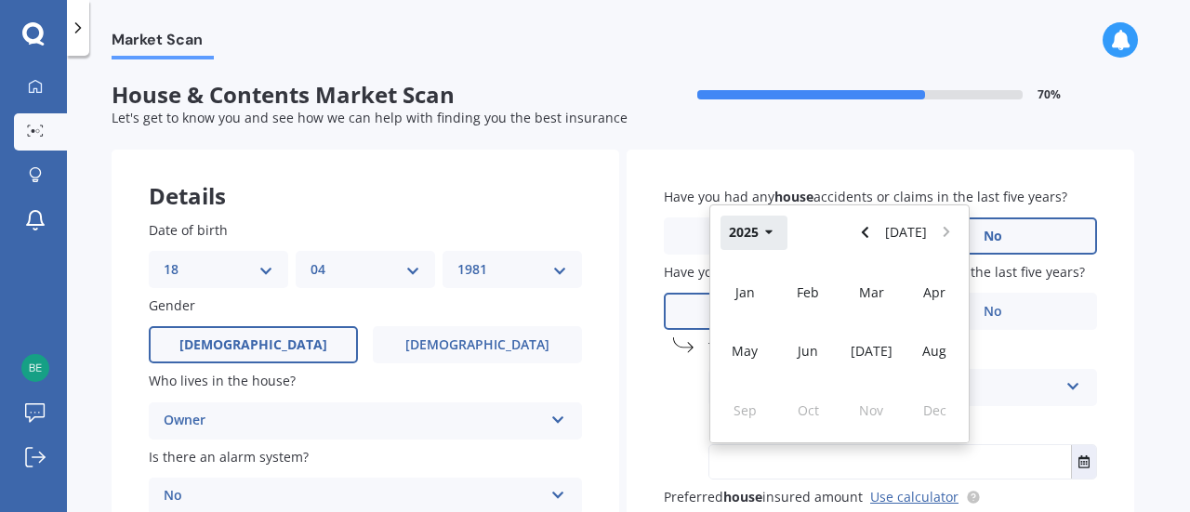
click at [759, 239] on button "2025" at bounding box center [754, 232] width 67 height 33
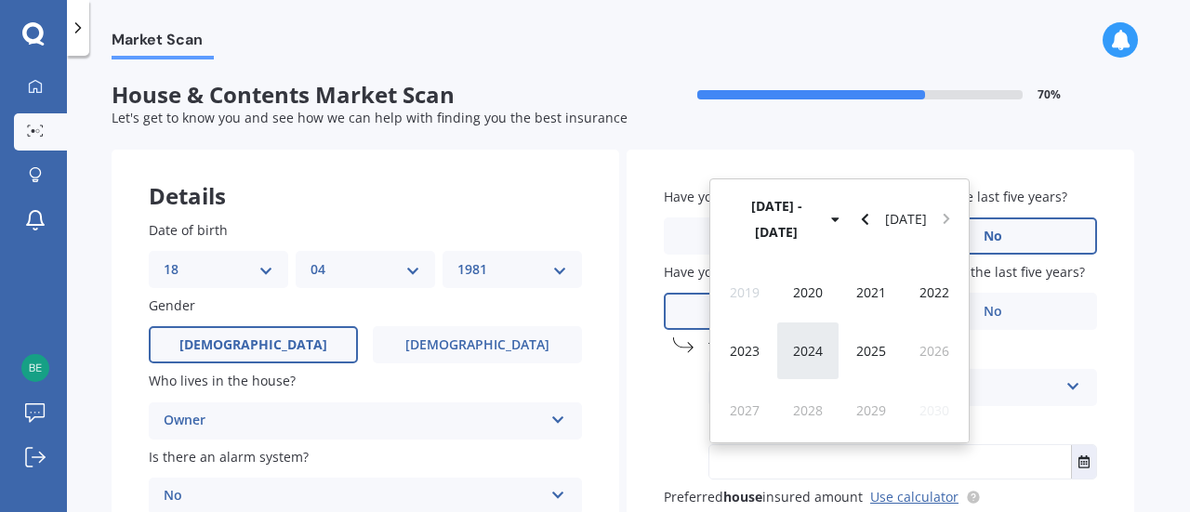
click at [805, 351] on span "2024" at bounding box center [808, 351] width 30 height 18
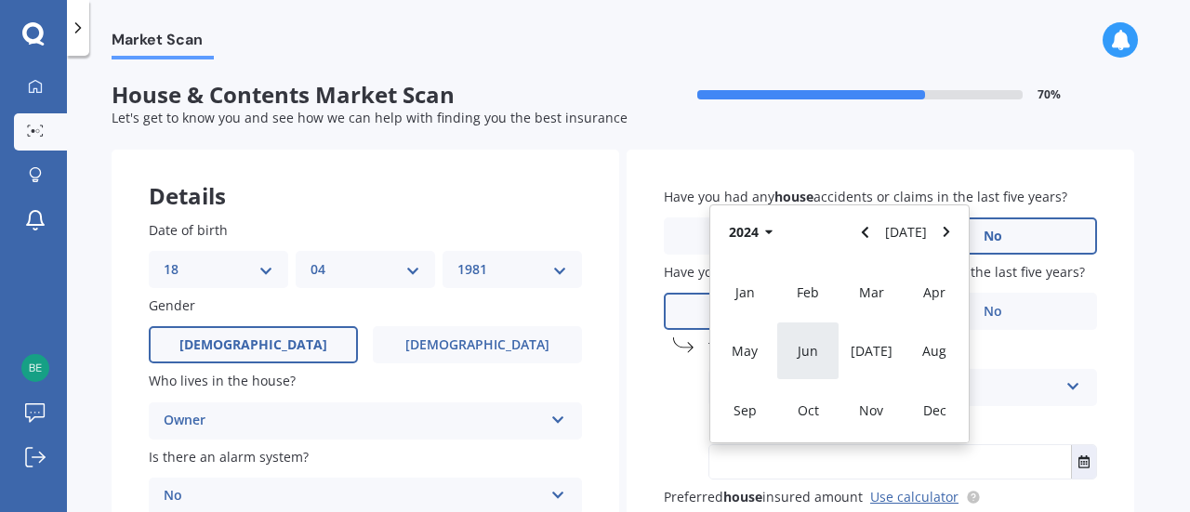
click at [809, 352] on span "Jun" at bounding box center [808, 351] width 20 height 18
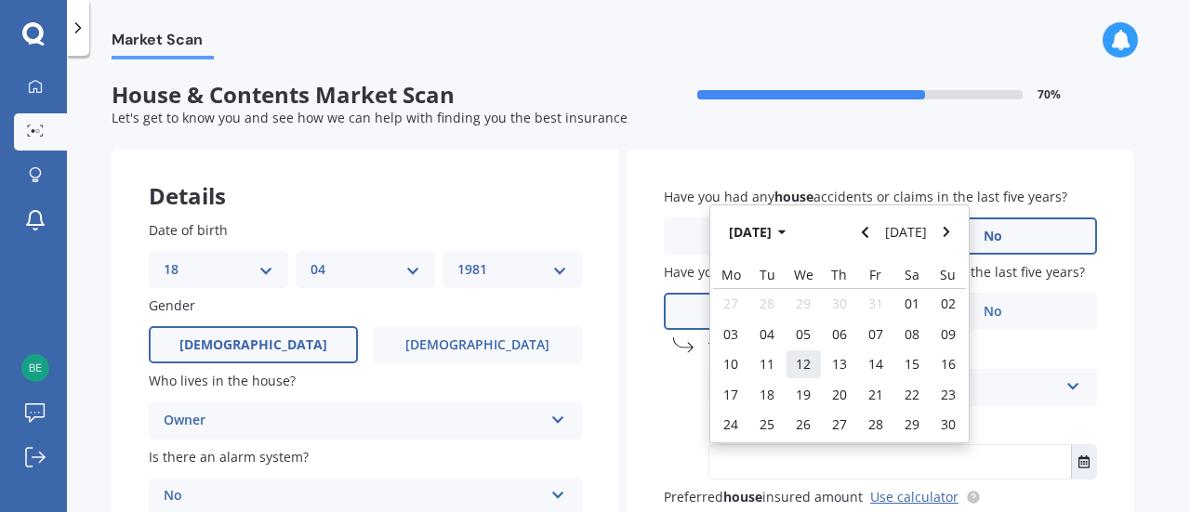
click at [809, 363] on span "12" at bounding box center [803, 364] width 15 height 18
type input "[DATE]"
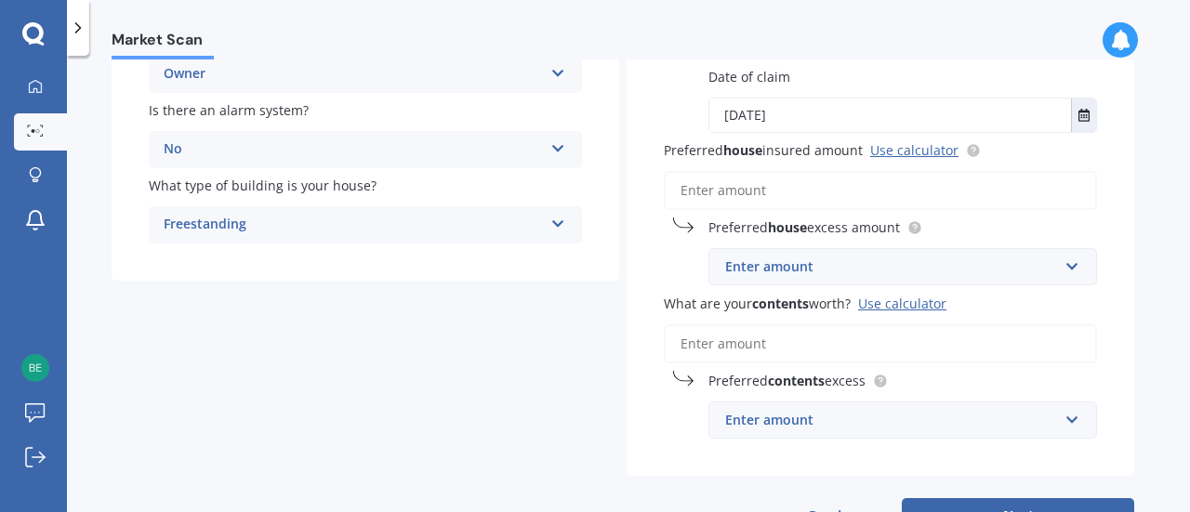
scroll to position [372, 0]
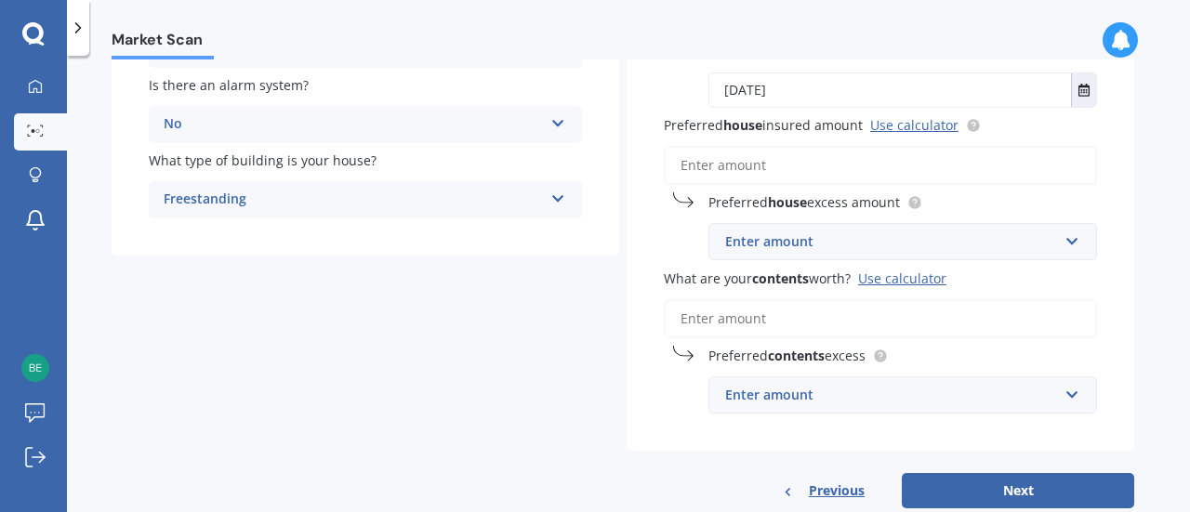
click at [766, 321] on input "What are your contents worth? Use calculator" at bounding box center [880, 318] width 433 height 39
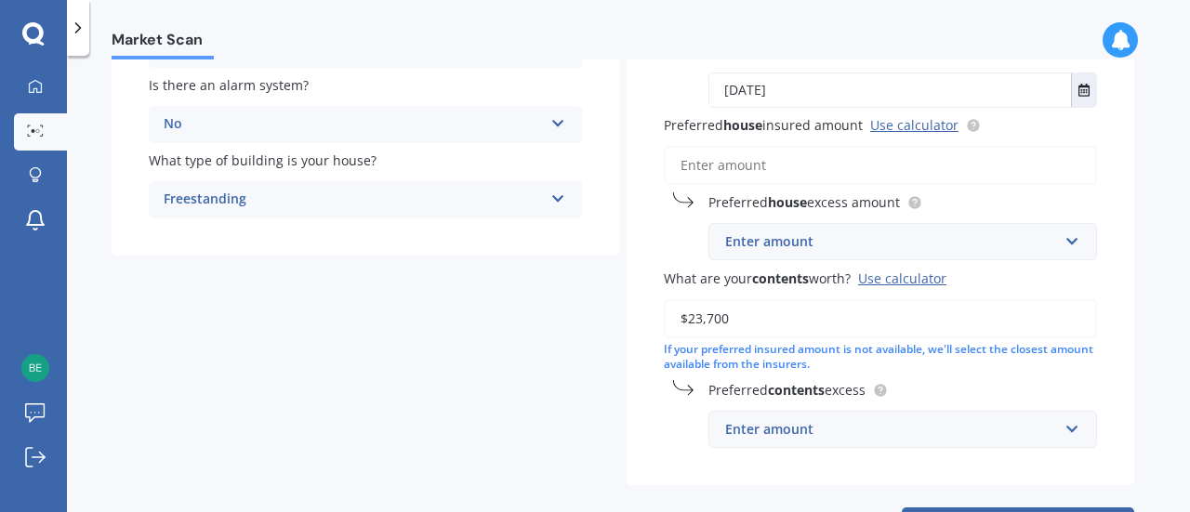
type input "$23,700"
click at [638, 284] on div "Have you had any house accidents or claims in the last five years? Yes No Have …" at bounding box center [881, 132] width 508 height 708
click at [828, 431] on div "Enter amount" at bounding box center [891, 429] width 333 height 20
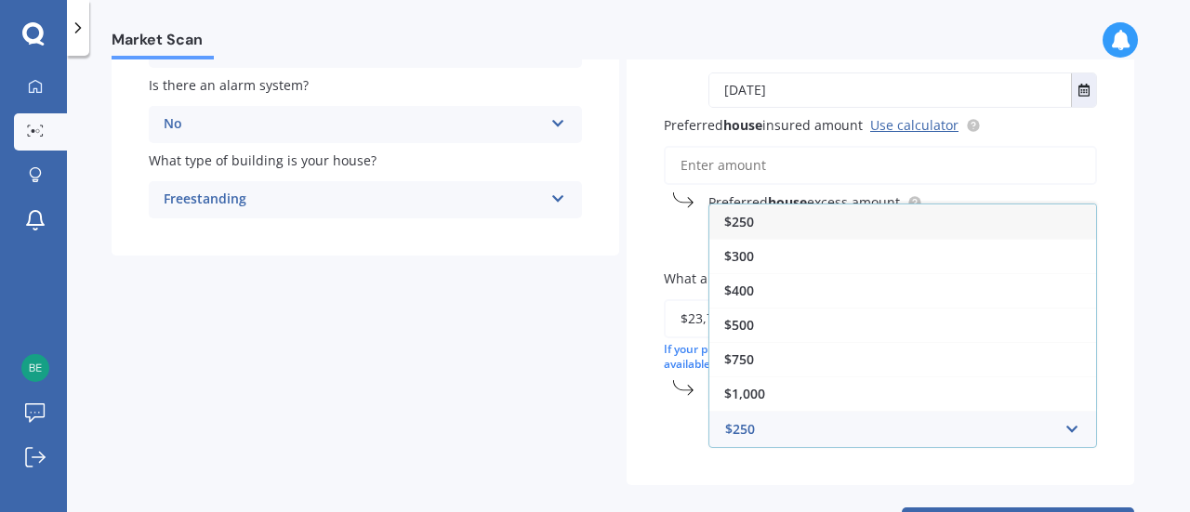
click at [751, 221] on span "$250" at bounding box center [739, 222] width 30 height 18
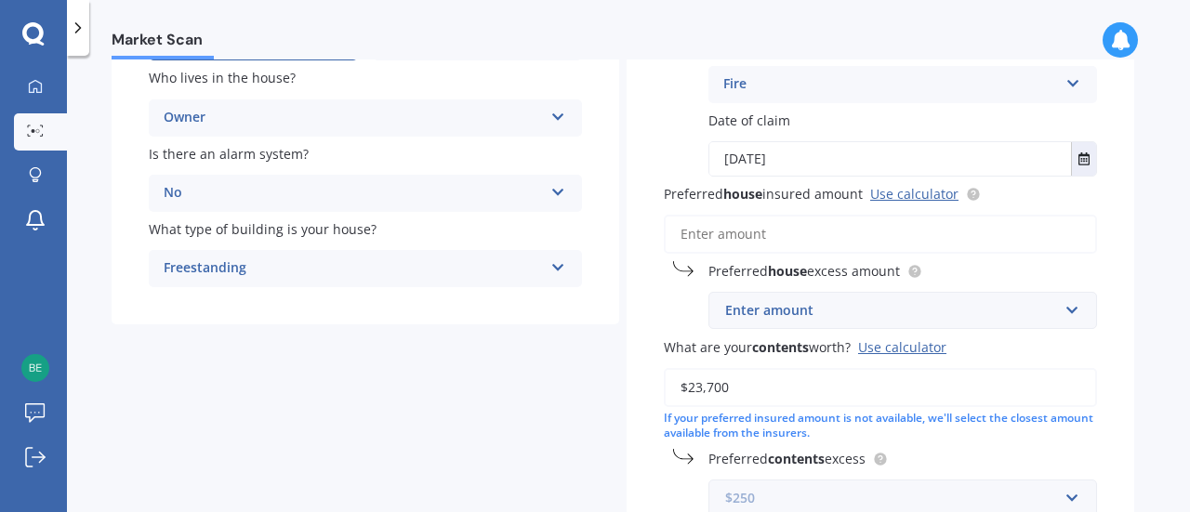
scroll to position [279, 0]
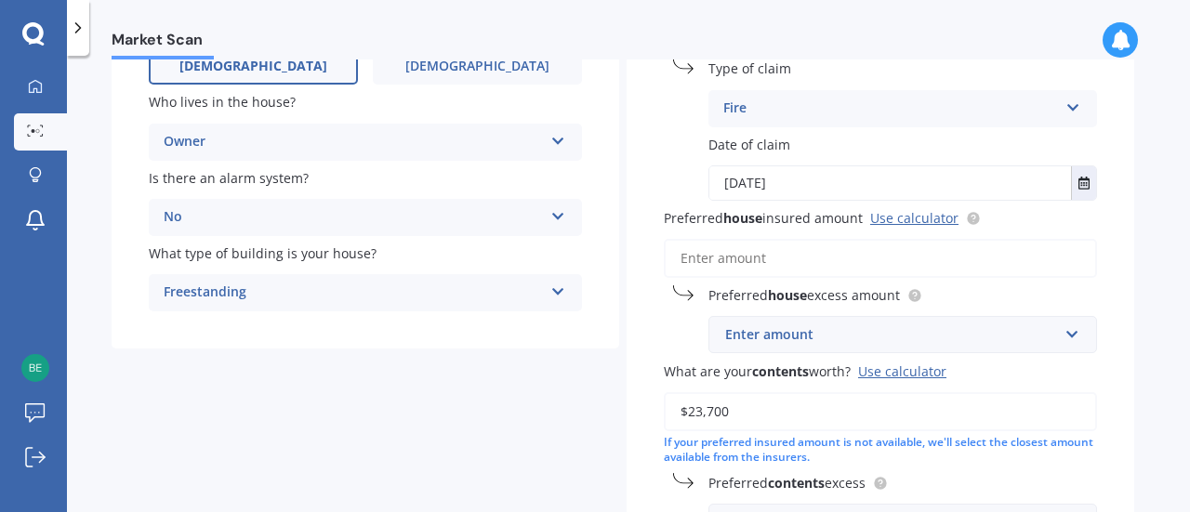
click at [769, 254] on input "Preferred house insured amount Use calculator" at bounding box center [880, 258] width 433 height 39
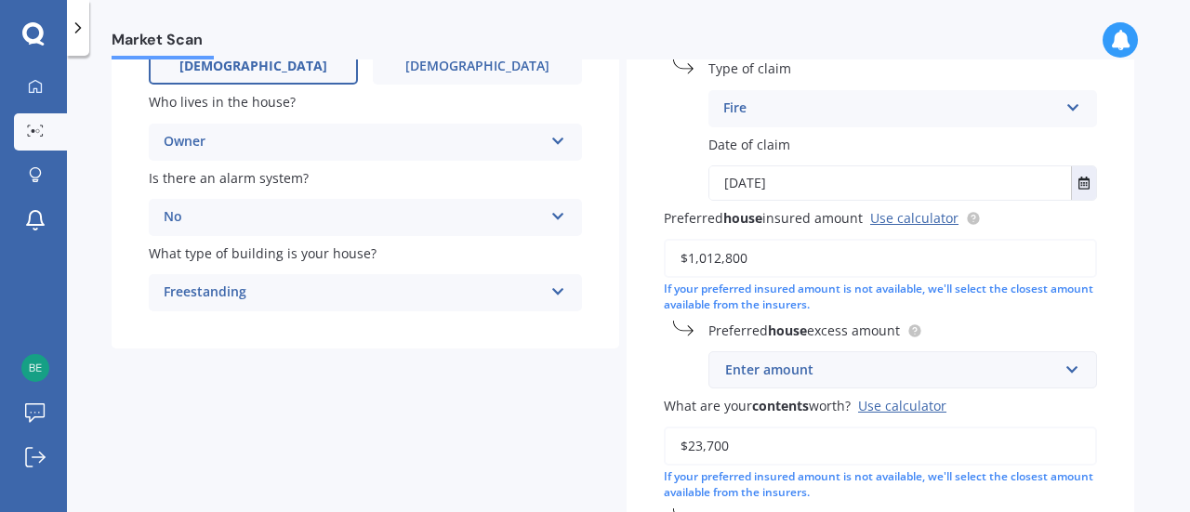
type input "$1,012,800"
click at [793, 375] on div "Enter amount" at bounding box center [891, 370] width 333 height 20
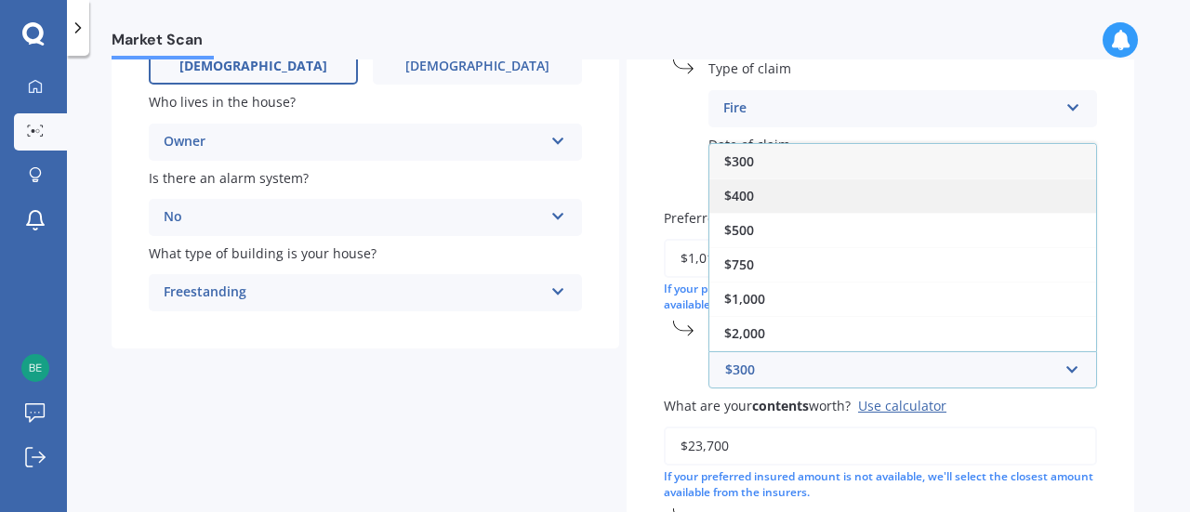
click at [759, 200] on div "$400" at bounding box center [902, 196] width 387 height 34
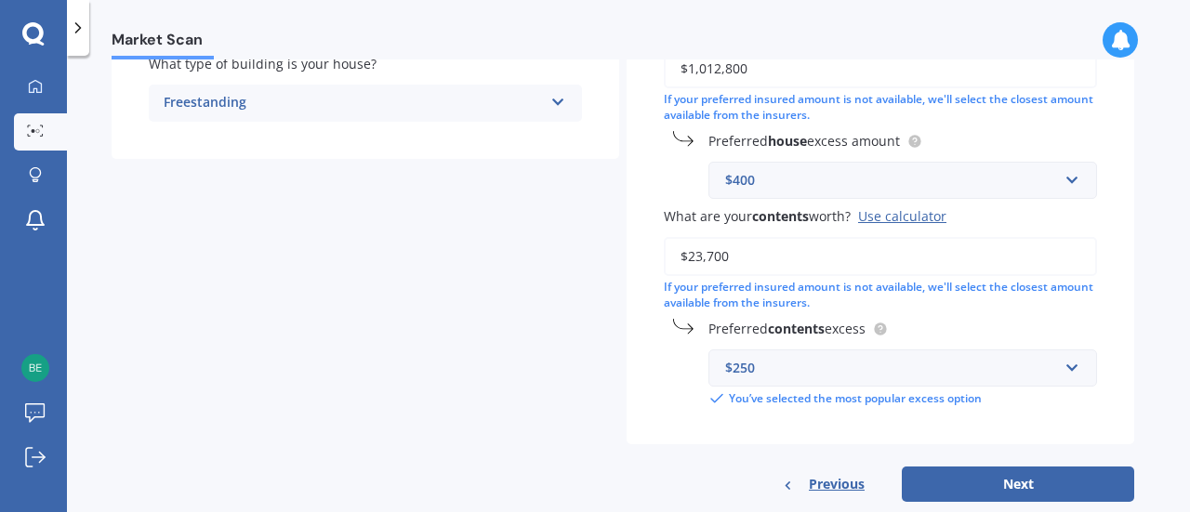
scroll to position [508, 0]
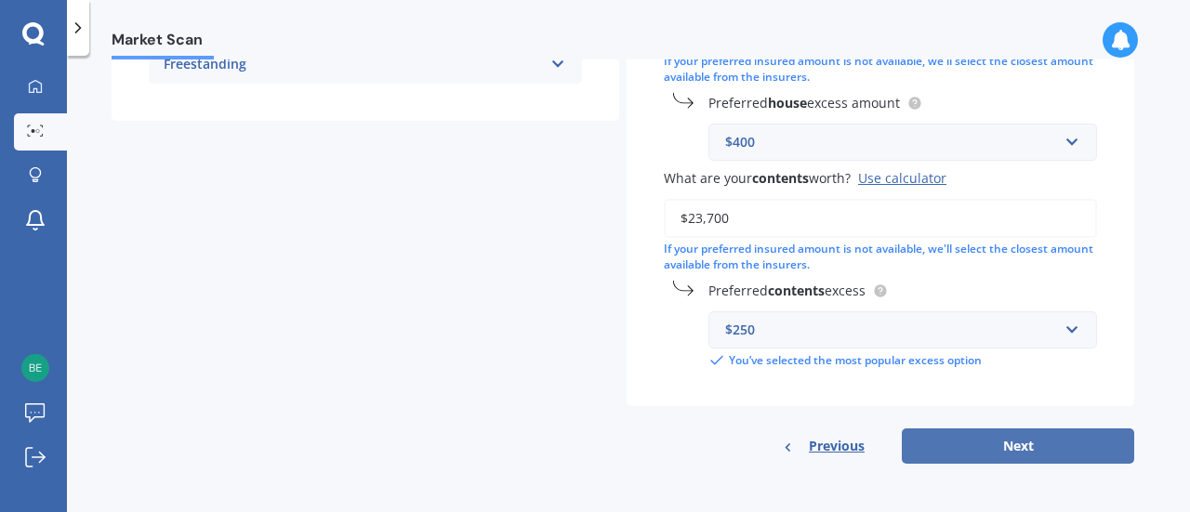
click at [1028, 446] on button "Next" at bounding box center [1018, 446] width 232 height 35
select select "18"
select select "04"
select select "1981"
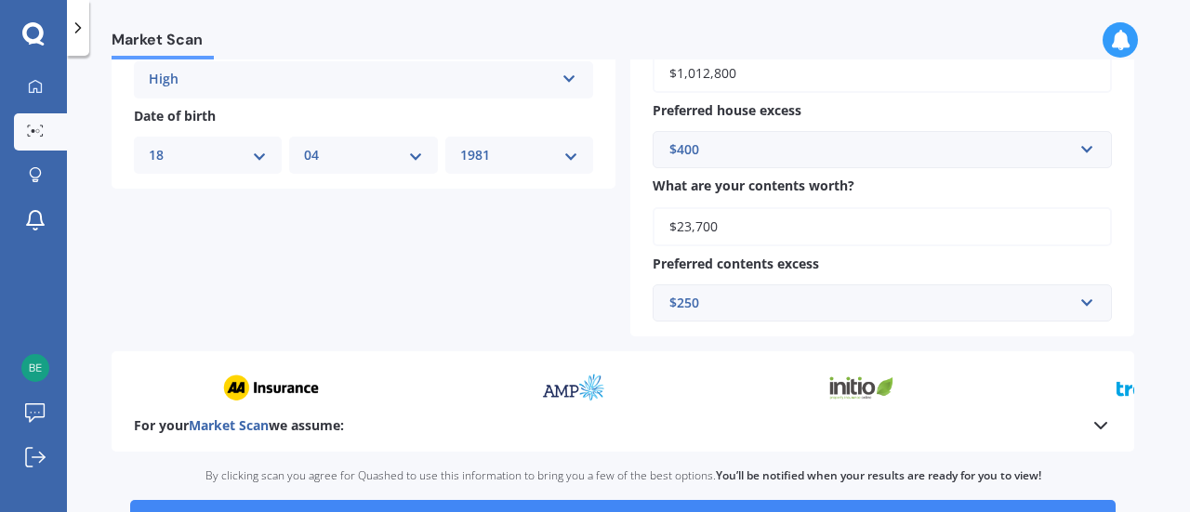
scroll to position [883, 0]
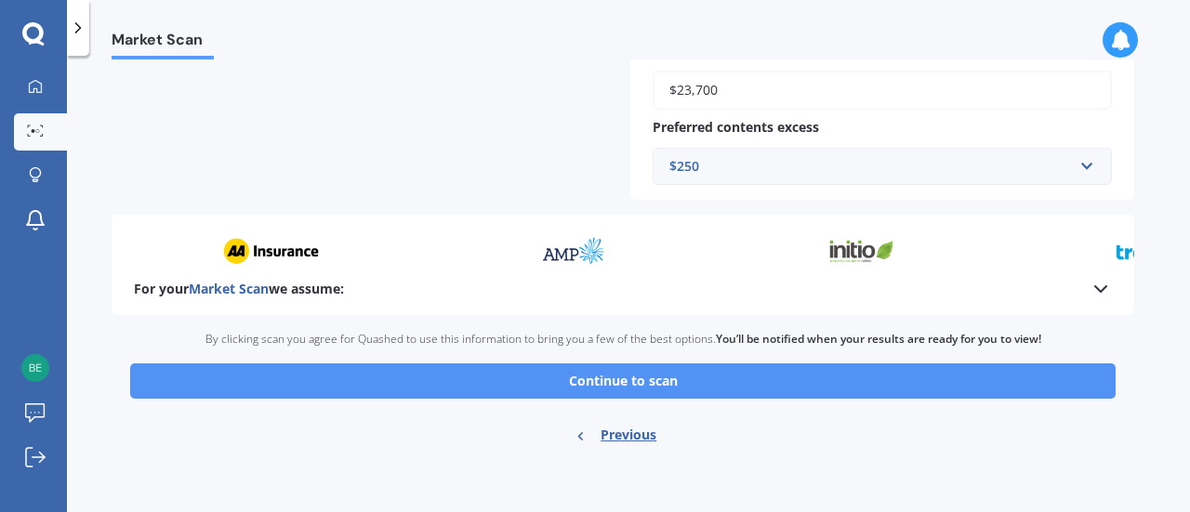
click at [632, 380] on button "Continue to scan" at bounding box center [623, 381] width 986 height 35
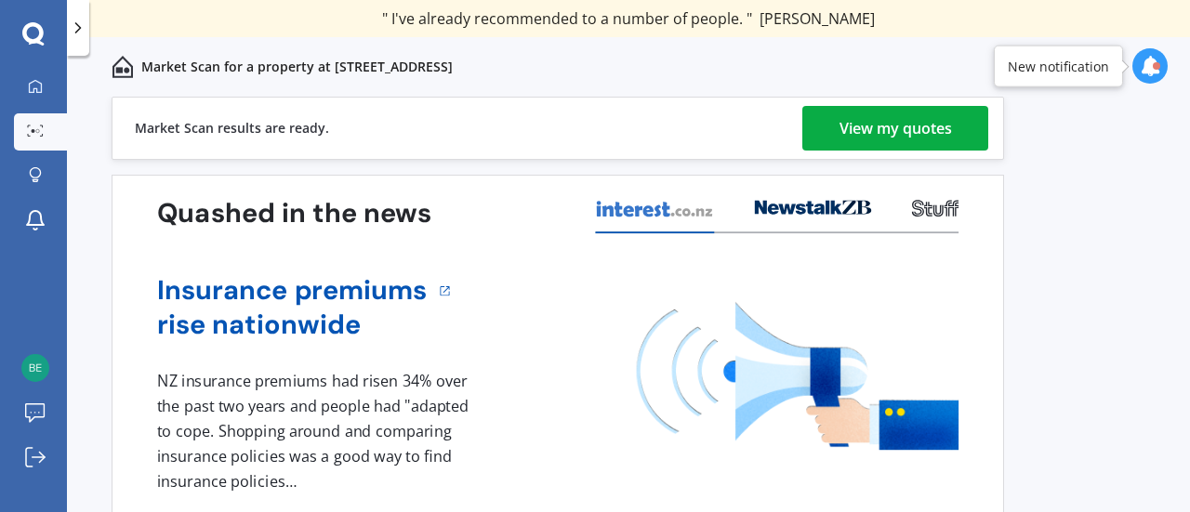
click at [907, 126] on div "View my quotes" at bounding box center [896, 128] width 112 height 45
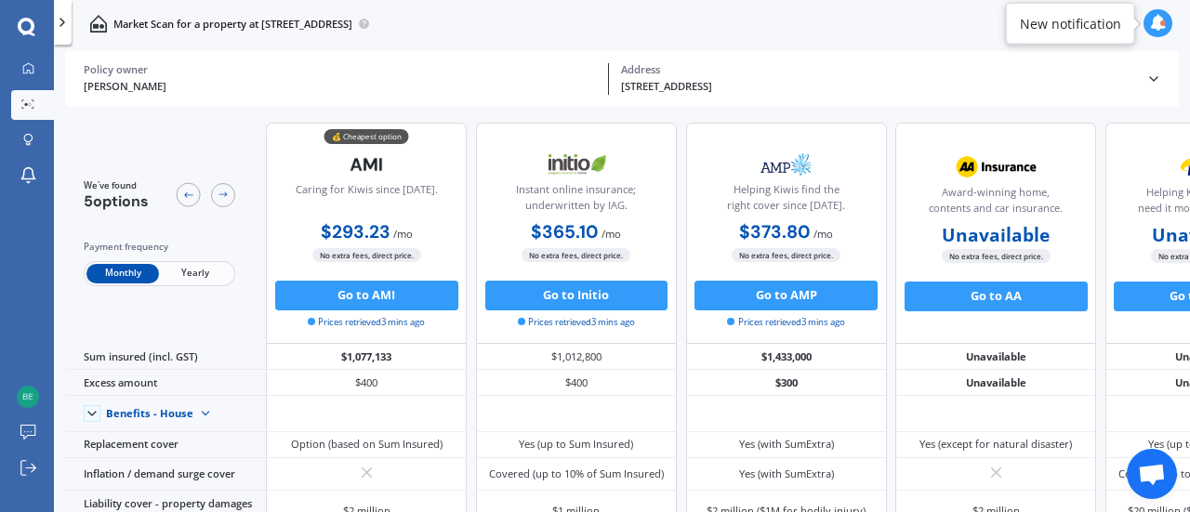
click at [210, 274] on span "Yearly" at bounding box center [195, 274] width 73 height 20
